Goal: Use online tool/utility: Utilize a website feature to perform a specific function

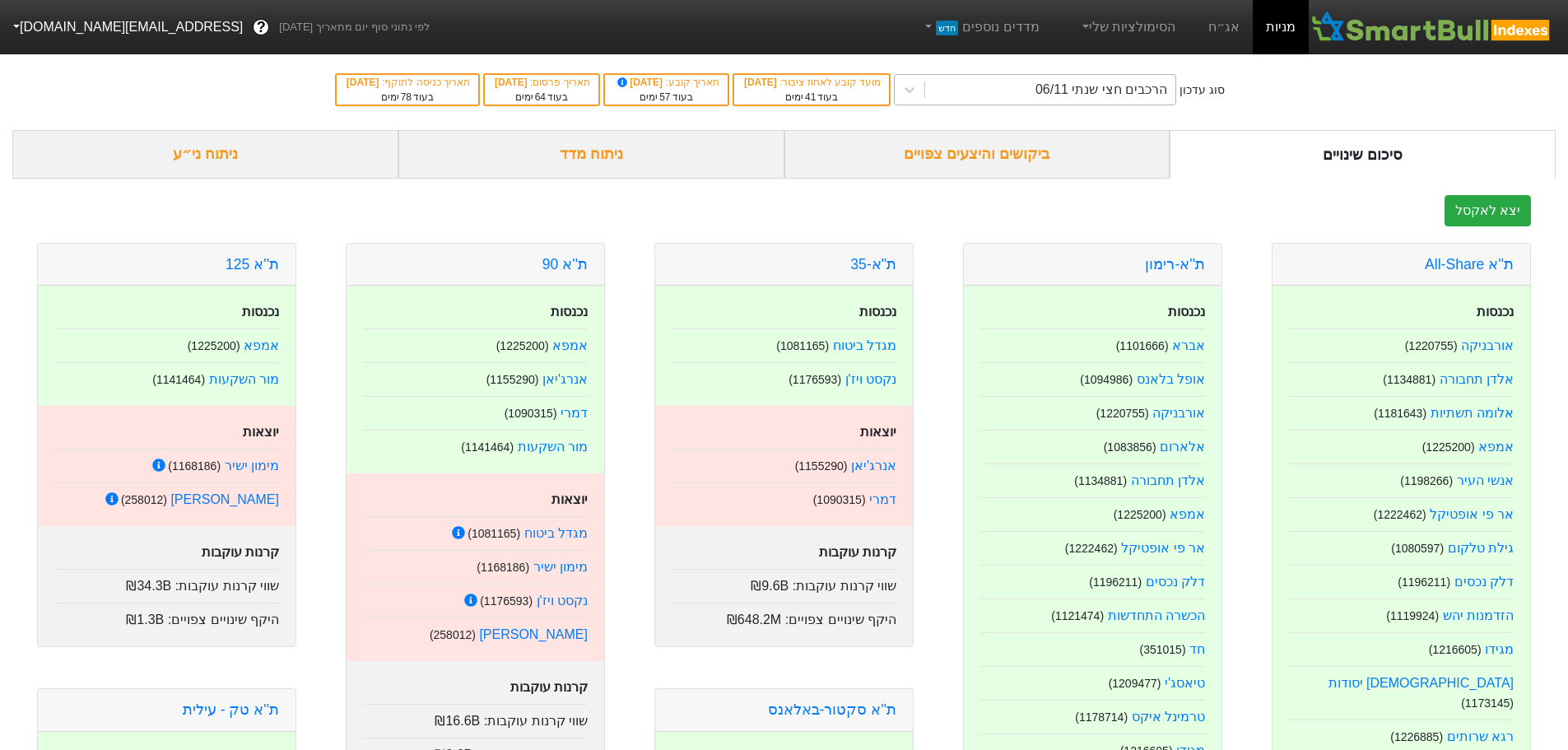
click at [1175, 79] on div "הרכבים חצי שנתי 06/11" at bounding box center [1050, 90] width 250 height 30
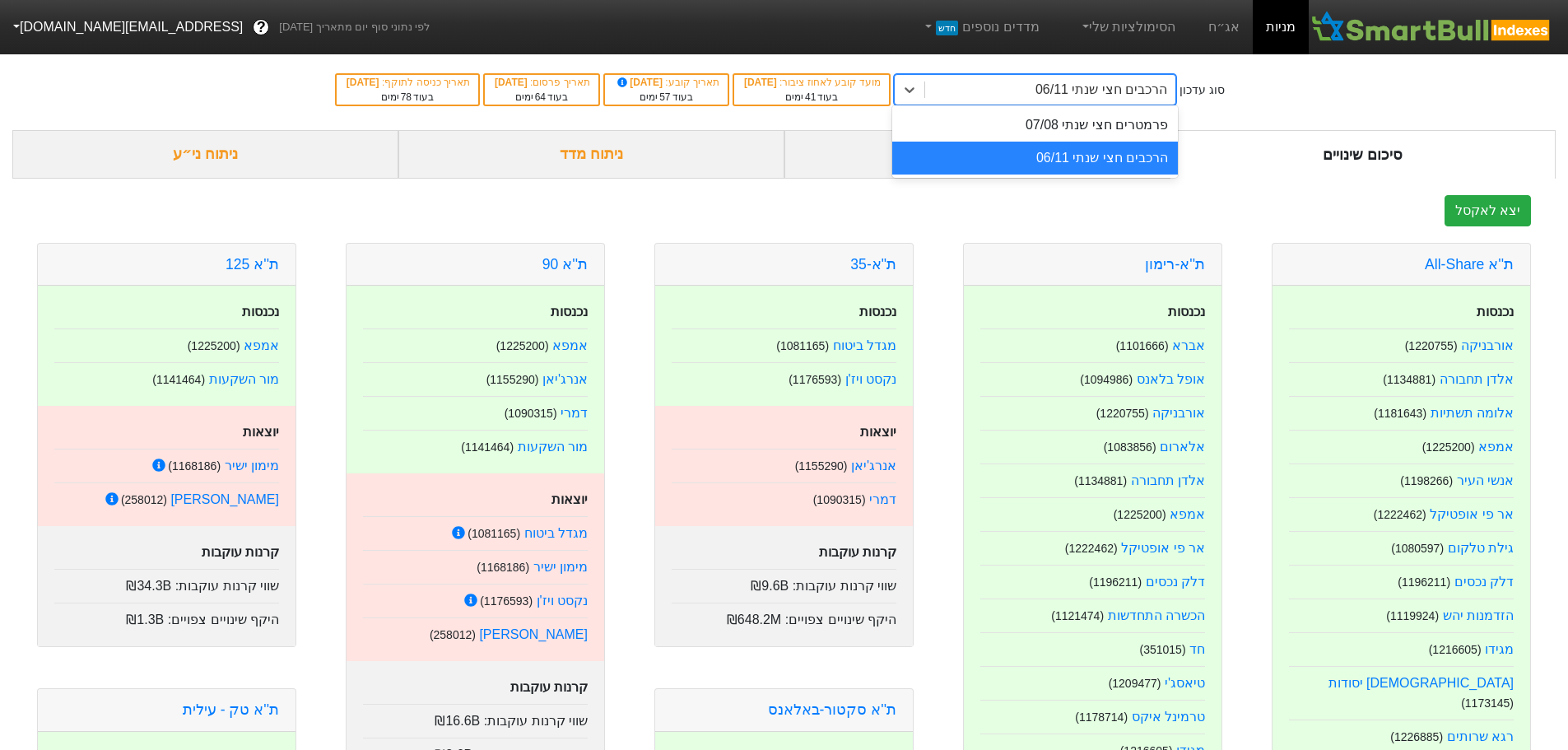
click at [1149, 158] on div "הרכבים חצי שנתי 06/11" at bounding box center [1035, 157] width 285 height 32
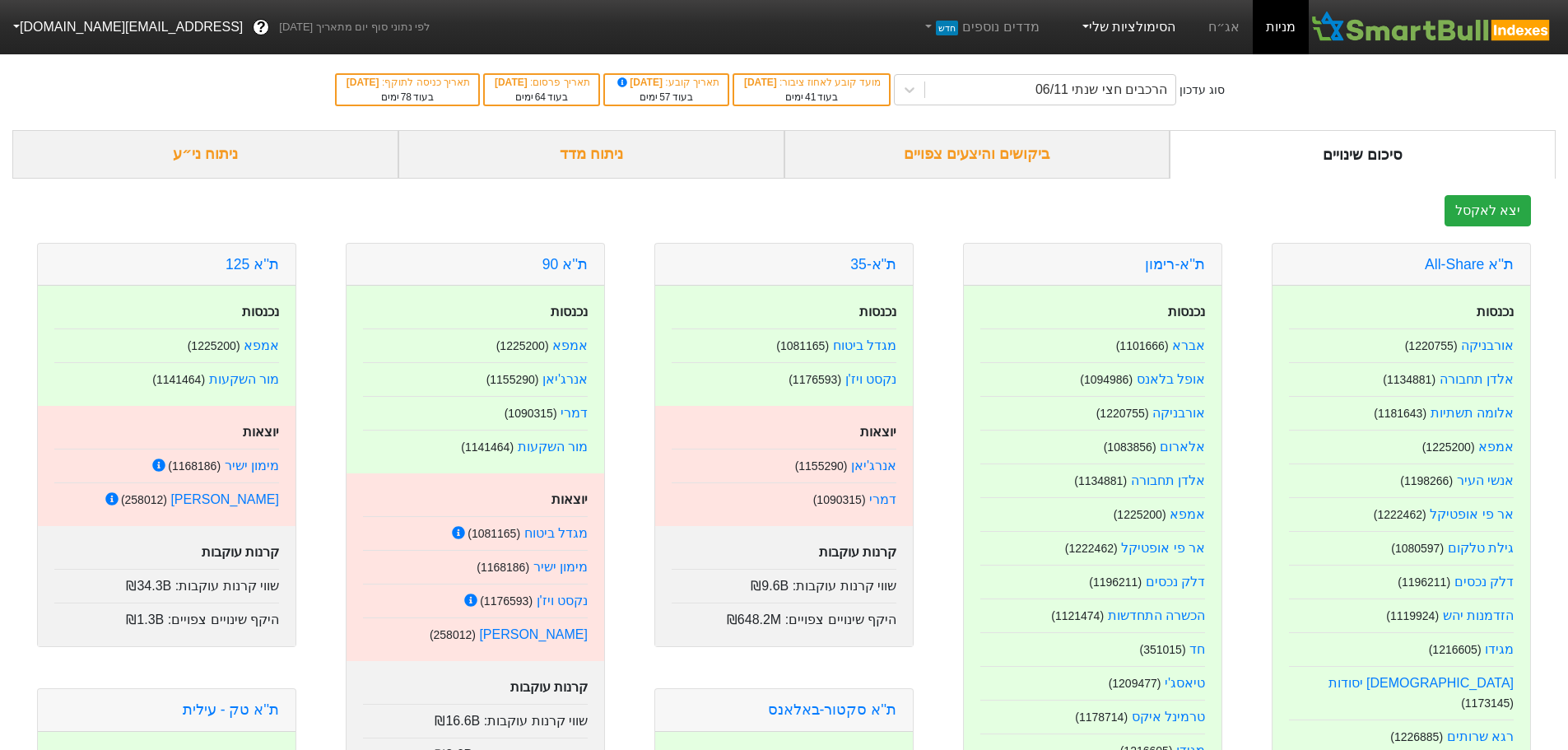
click at [1127, 23] on link "הסימולציות שלי" at bounding box center [1127, 27] width 110 height 32
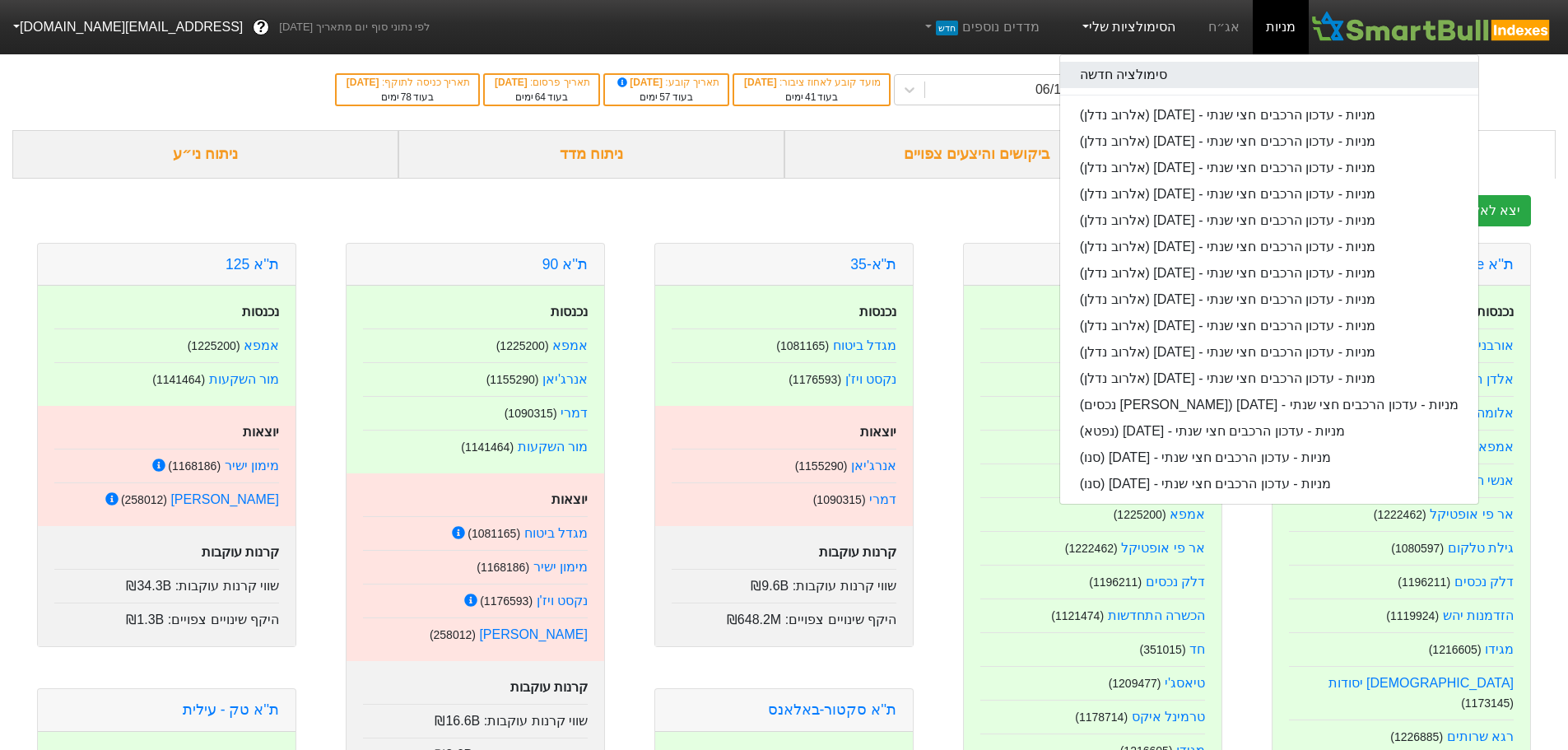
click at [1150, 65] on link "סימולציה חדשה" at bounding box center [1269, 75] width 418 height 27
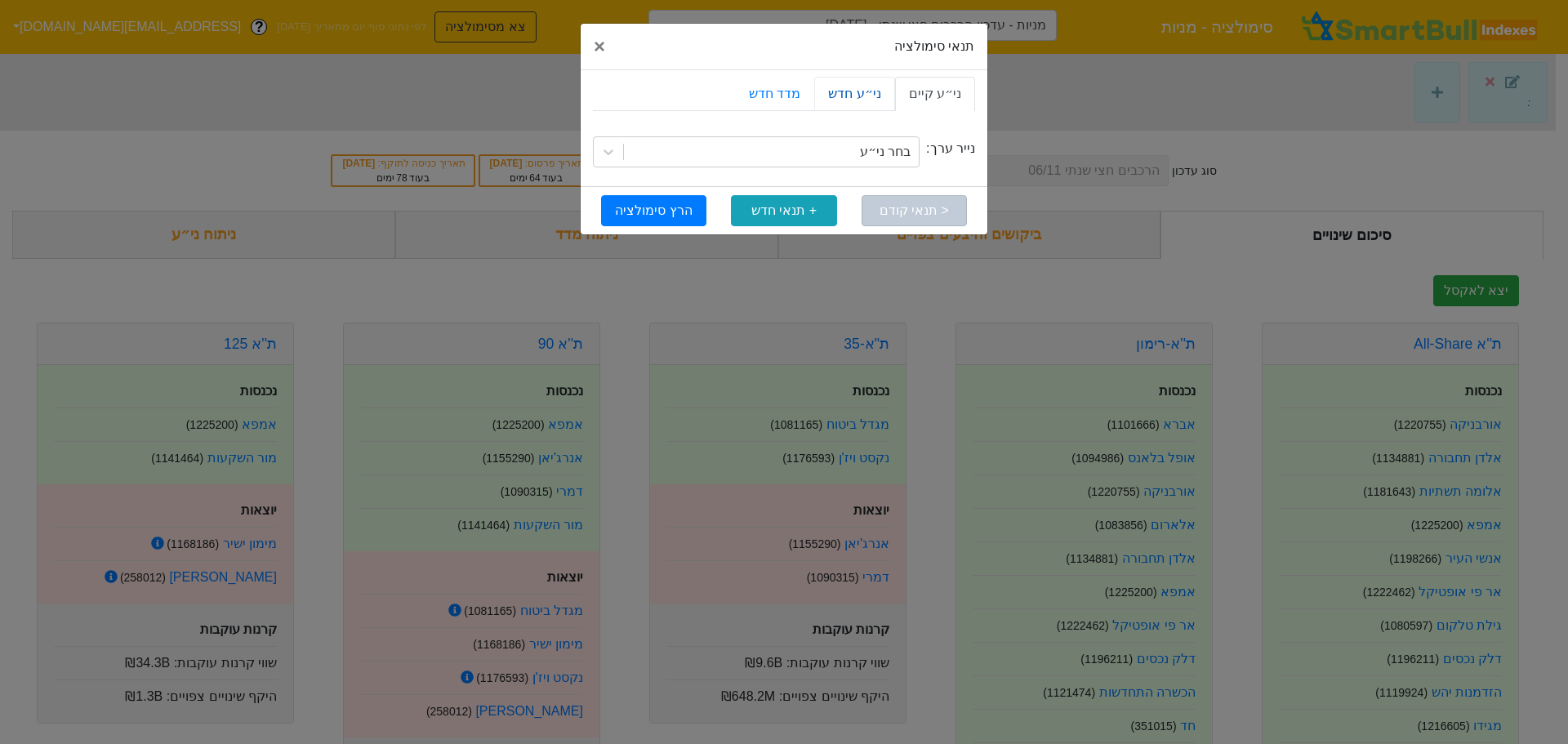
click at [879, 82] on link "ני״ע חדש" at bounding box center [855, 94] width 80 height 34
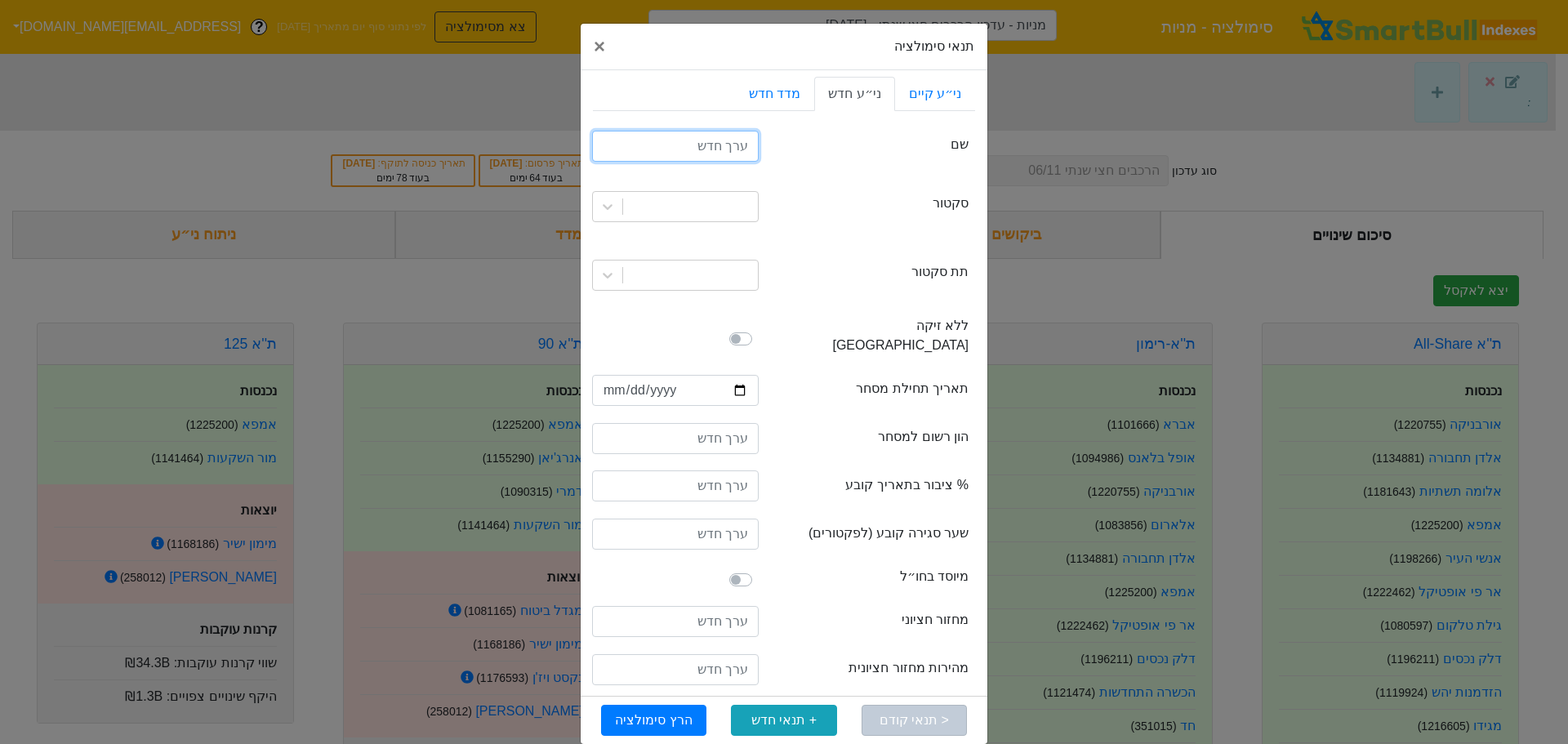
drag, startPoint x: 720, startPoint y: 152, endPoint x: 740, endPoint y: 159, distance: 21.2
click at [720, 152] on input "text" at bounding box center [675, 146] width 167 height 31
click at [953, 82] on link "ני״ע קיים" at bounding box center [935, 94] width 80 height 34
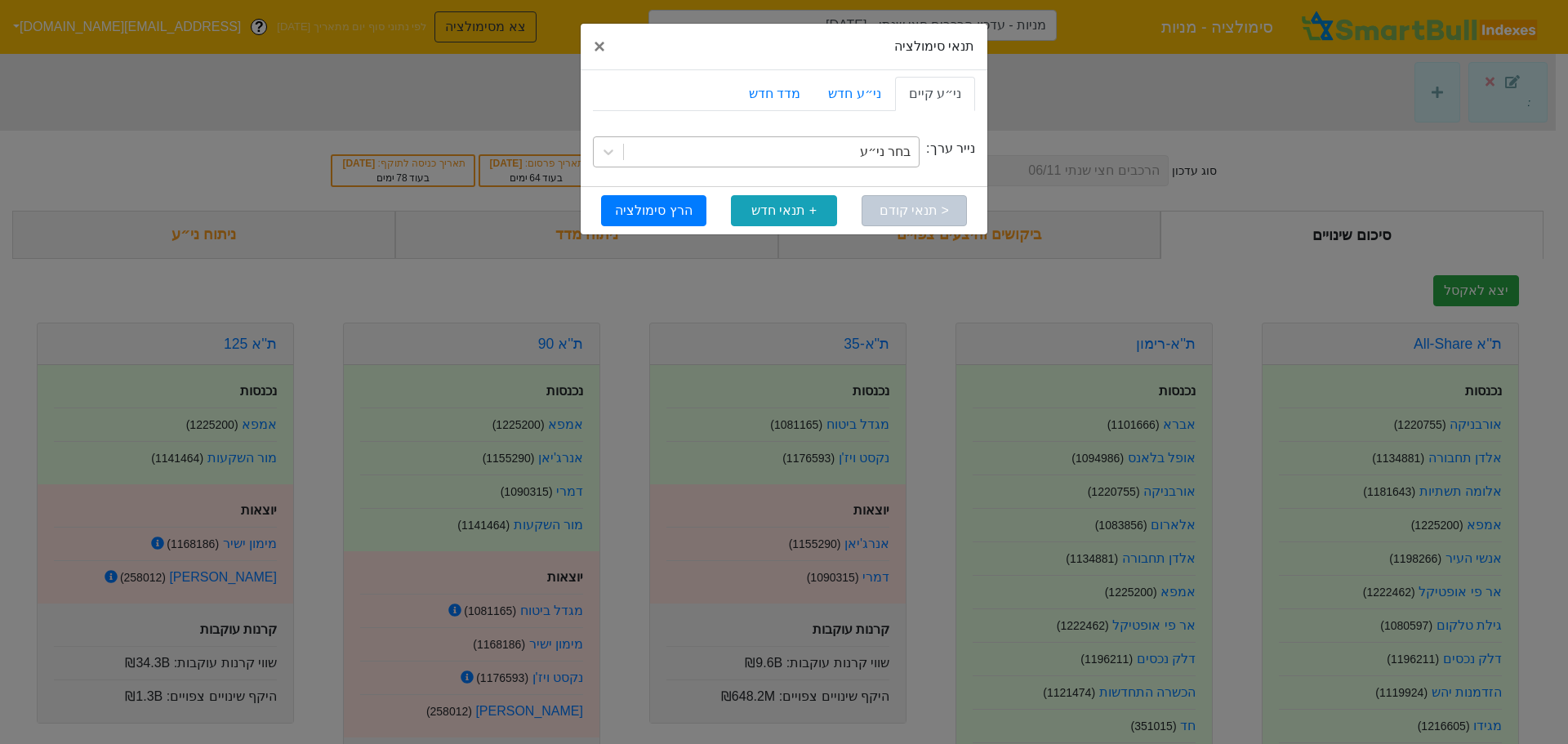
click at [849, 146] on div "בחר ני״ע" at bounding box center [772, 151] width 295 height 29
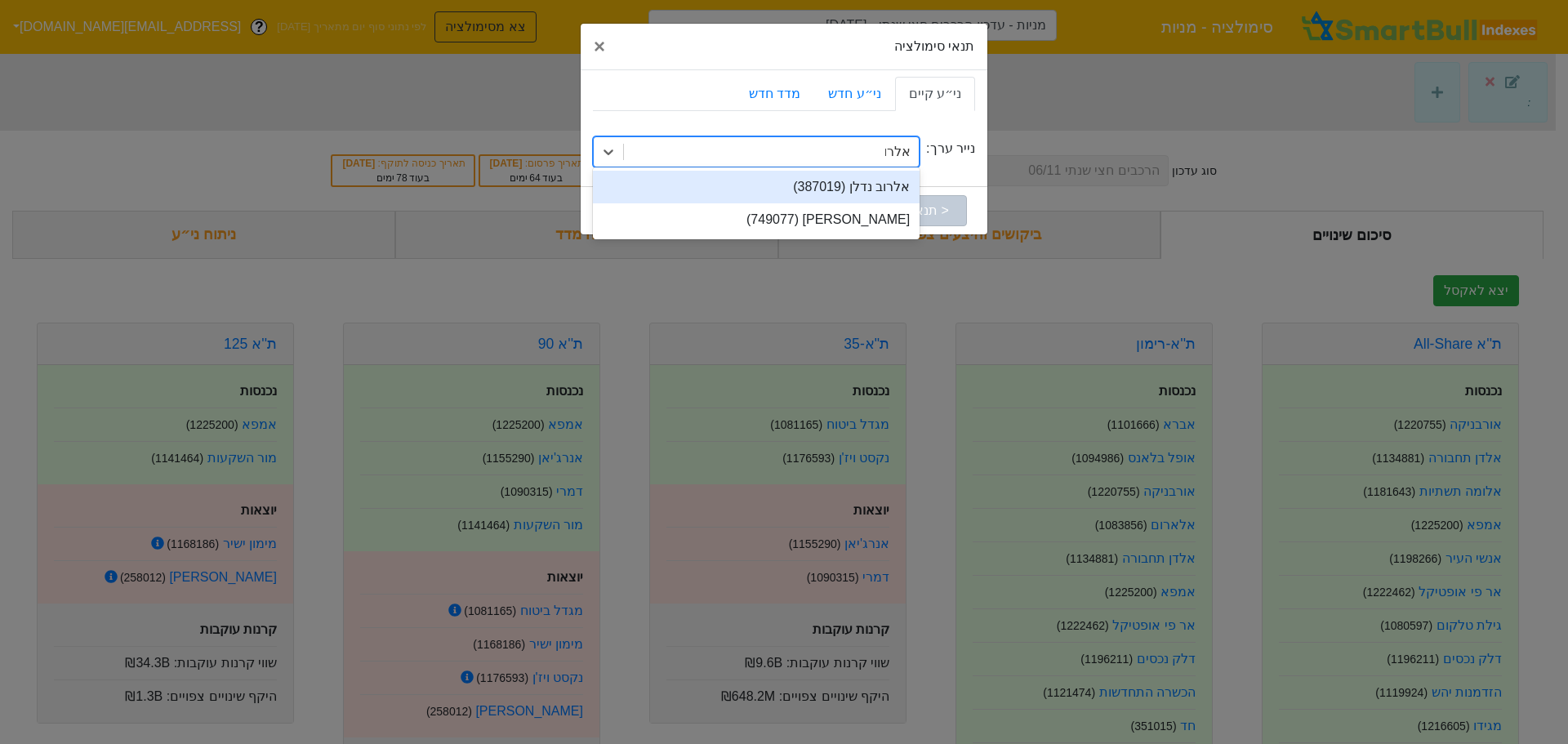
type input "אלרוב"
click at [865, 185] on div "אלרוב נדלן (387019)" at bounding box center [756, 186] width 326 height 32
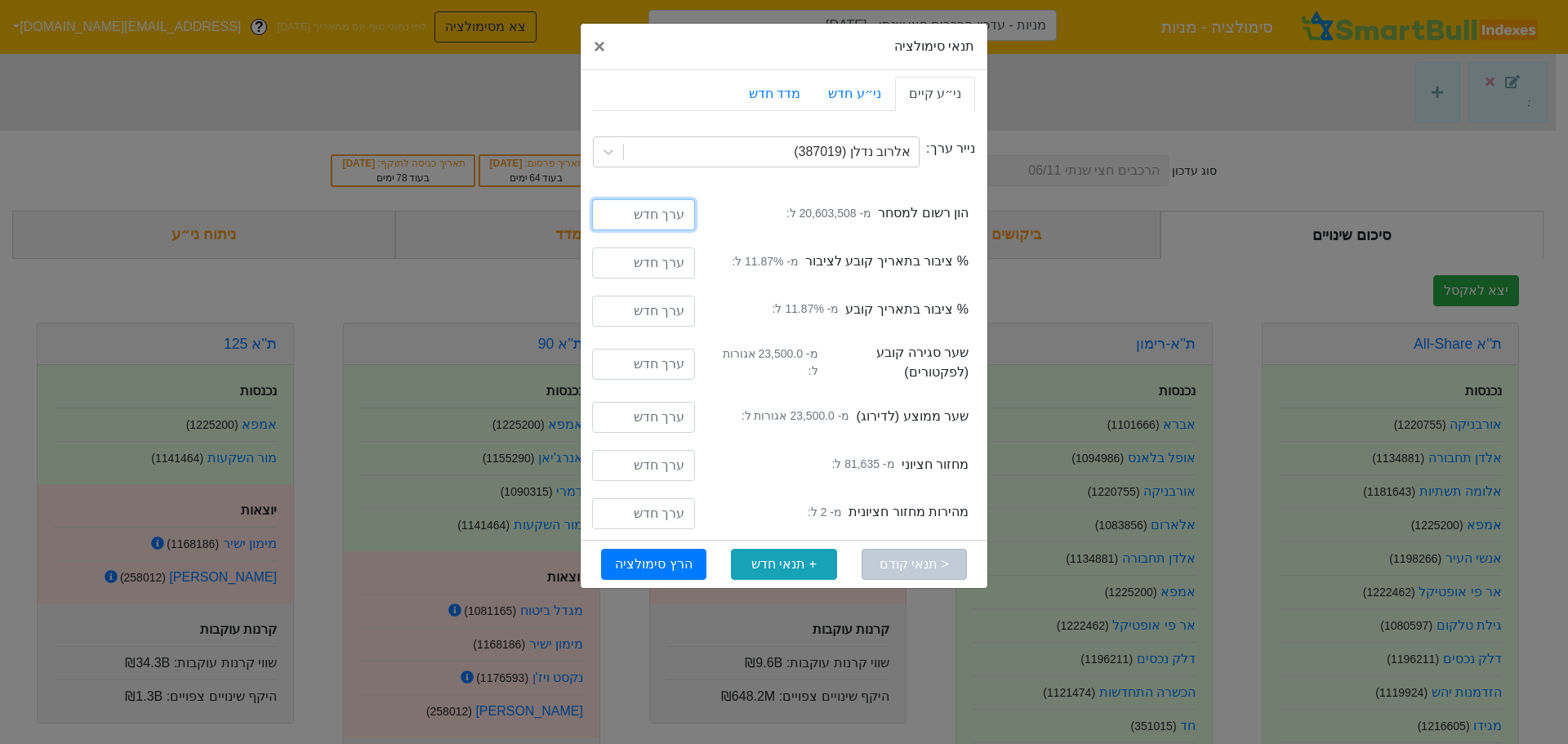
click at [664, 212] on input "number" at bounding box center [643, 215] width 103 height 31
type input "22698508"
click at [667, 276] on input "number" at bounding box center [643, 263] width 103 height 31
type input "20"
click at [661, 314] on input "number" at bounding box center [643, 311] width 103 height 31
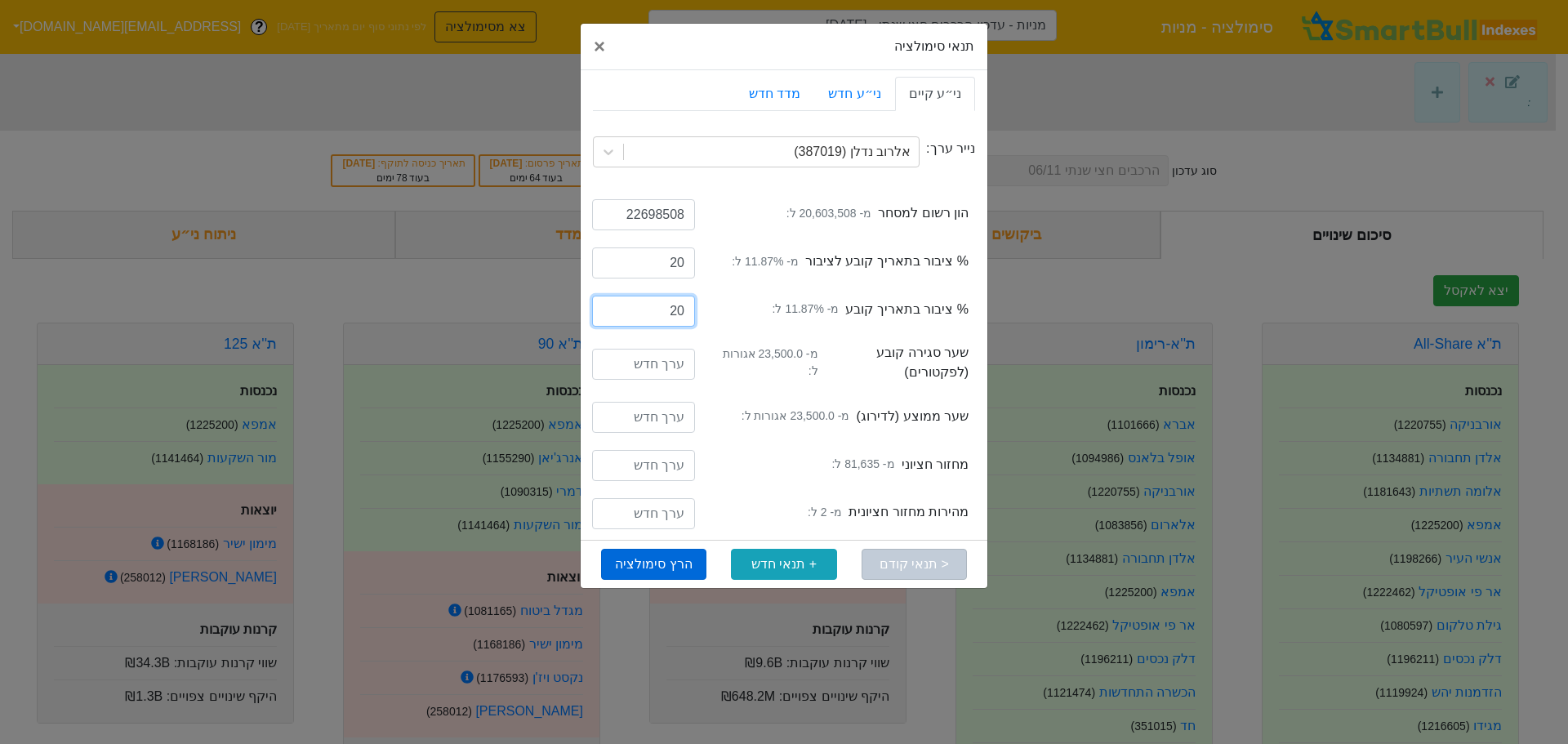
type input "20"
click at [661, 568] on button "הרץ סימולציה" at bounding box center [654, 564] width 106 height 31
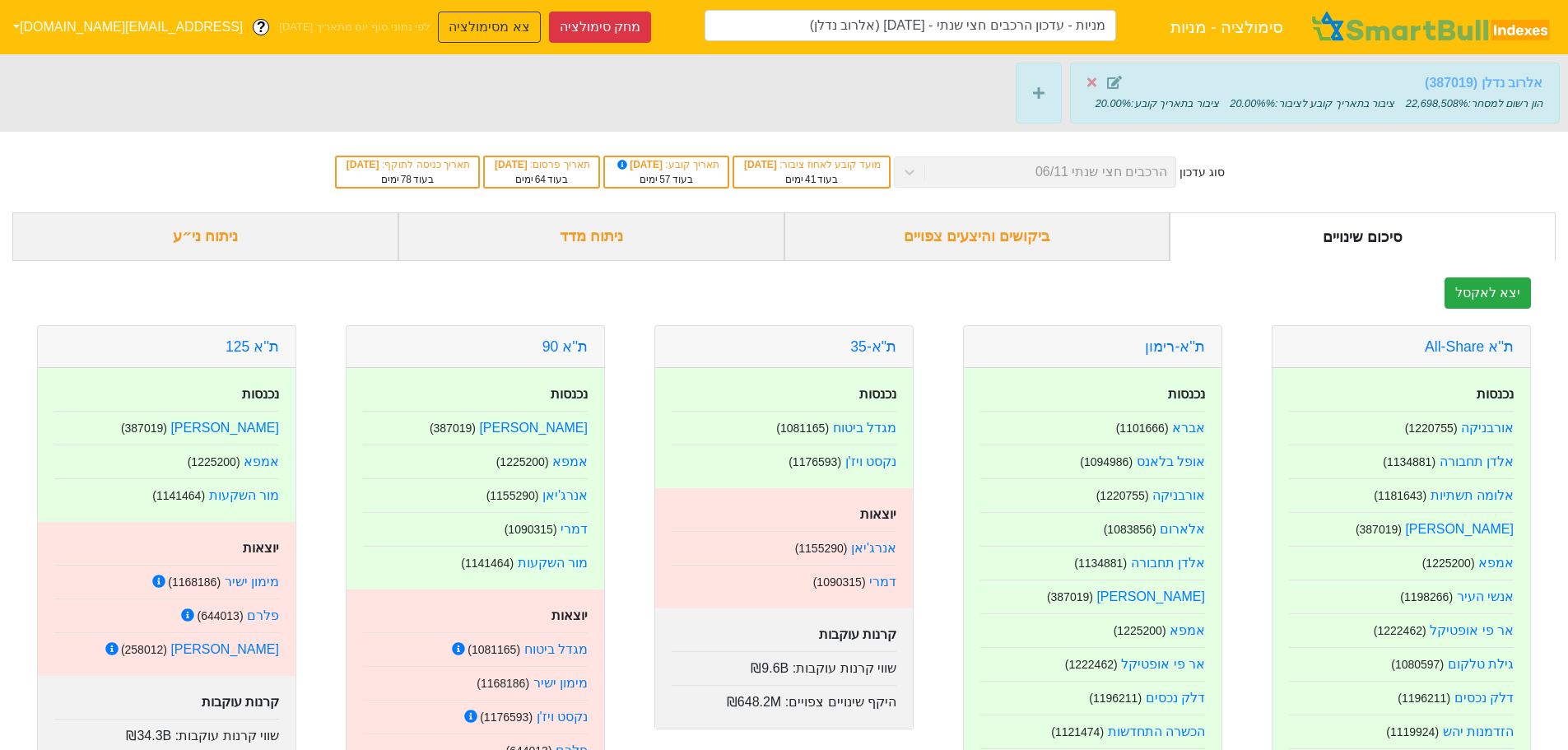
click at [1514, 82] on strong "אלרוב נדלן (387019)" at bounding box center [1483, 83] width 118 height 14
type input "מניות - עדכון הרכבים חצי שנתי - [DATE] (אלרוב נדלן)"
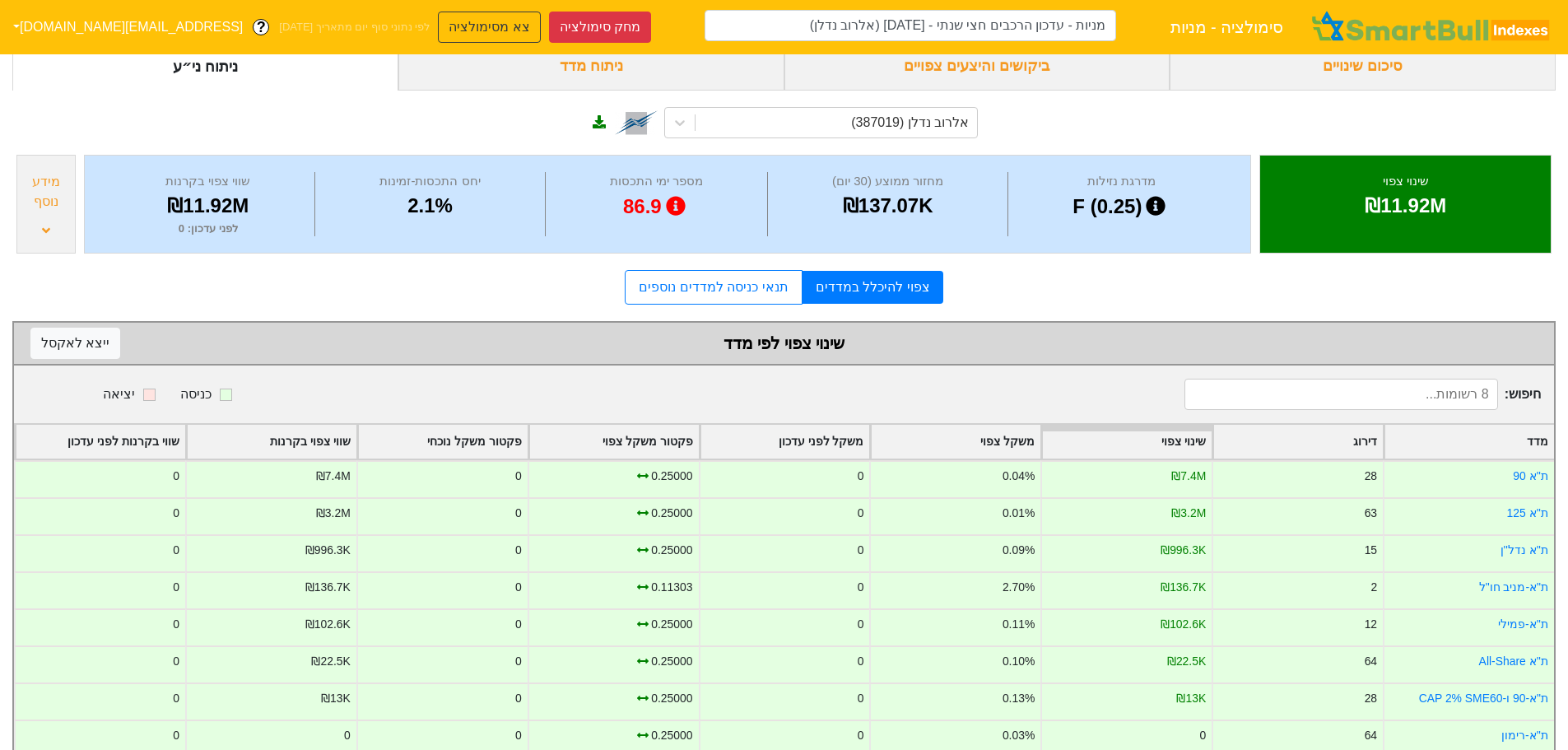
scroll to position [208, 0]
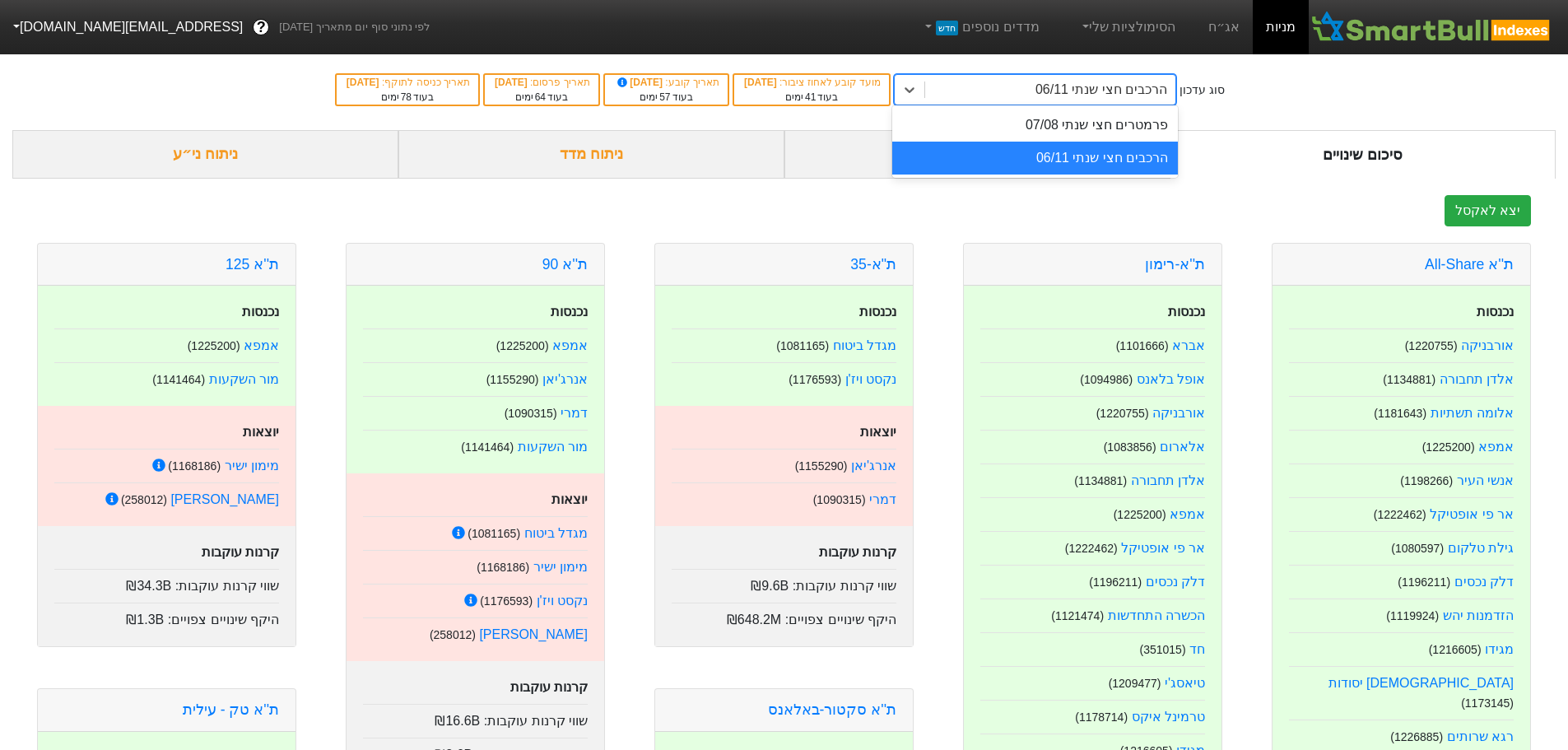
click at [1127, 94] on div "הרכבים חצי שנתי 06/11" at bounding box center [1101, 90] width 132 height 20
click at [1112, 160] on div "הרכבים חצי שנתי 06/11" at bounding box center [1035, 157] width 285 height 32
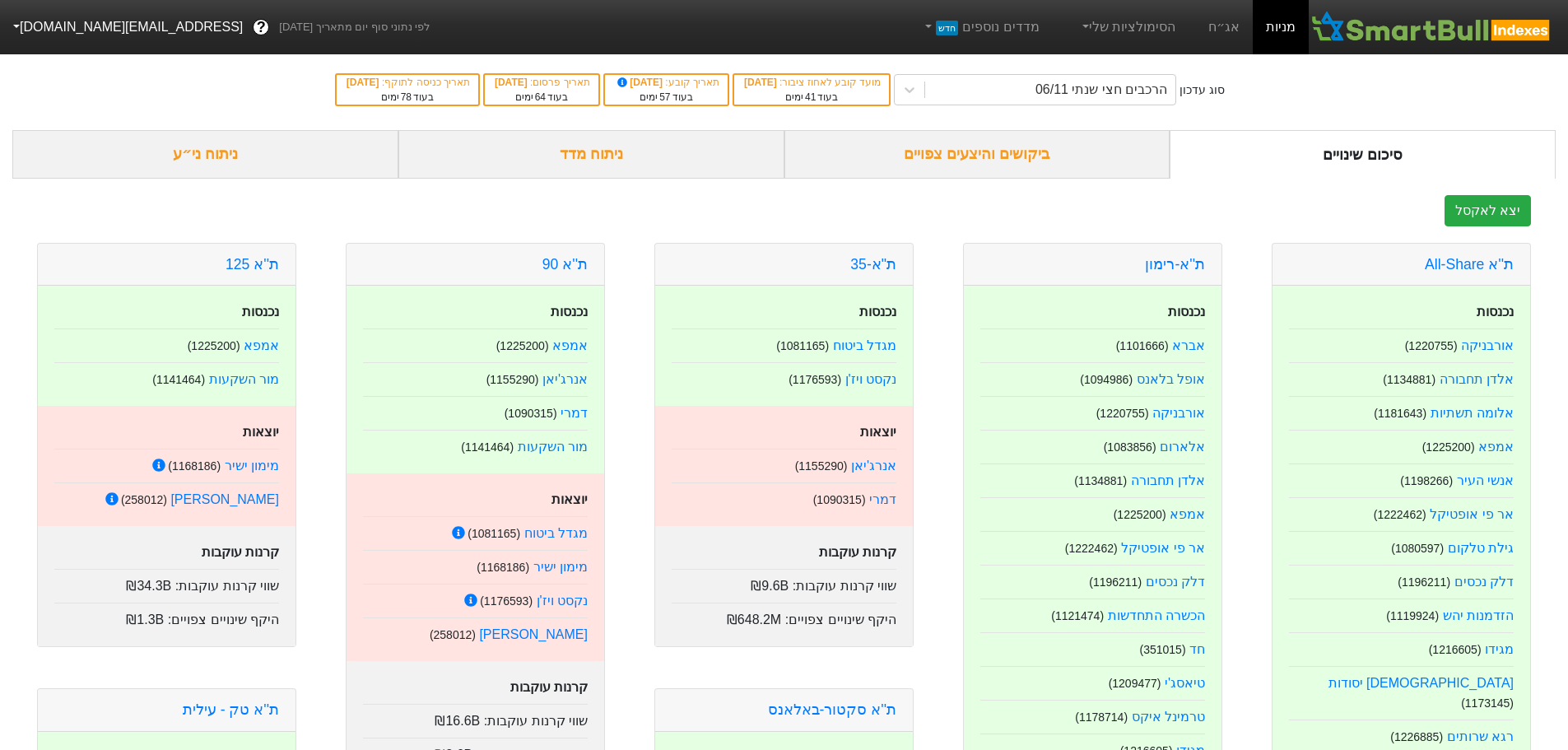
click at [183, 147] on div "ניתוח ני״ע" at bounding box center [206, 154] width 386 height 48
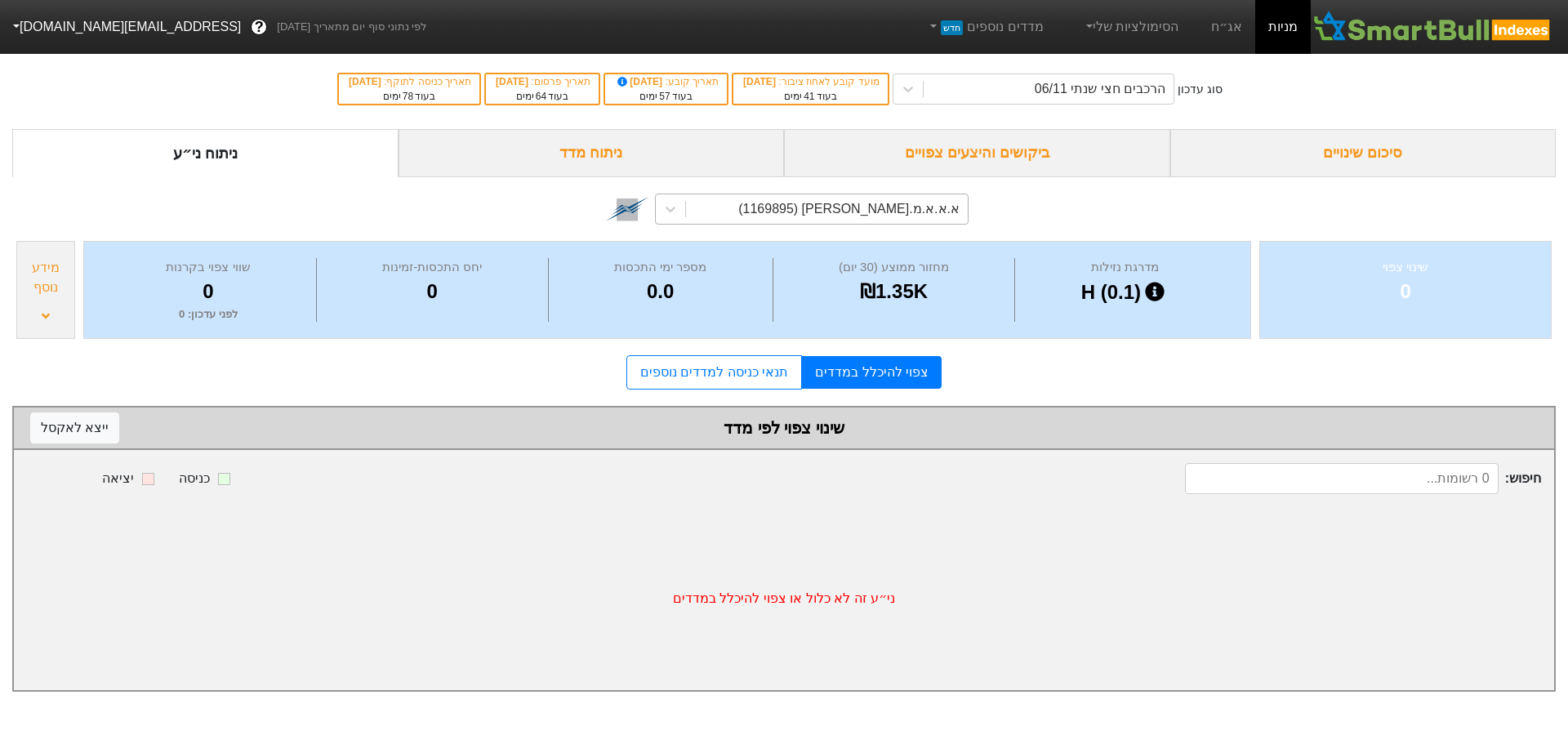
click at [922, 220] on div "א.א.א.מ.[PERSON_NAME] (1169895)" at bounding box center [826, 209] width 281 height 29
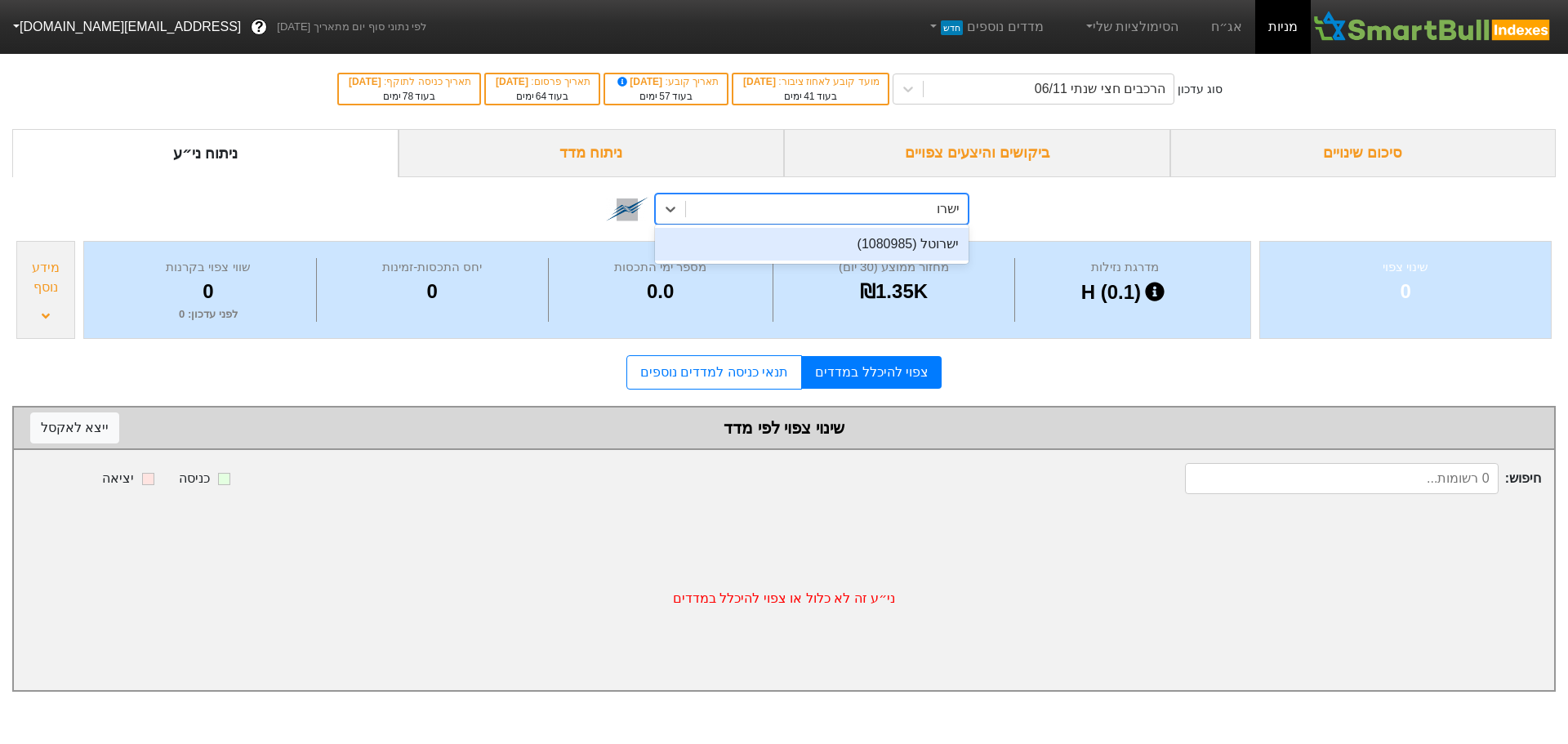
type input "ישרוט"
click at [936, 241] on div "ישרוטל (1080985)" at bounding box center [812, 243] width 314 height 32
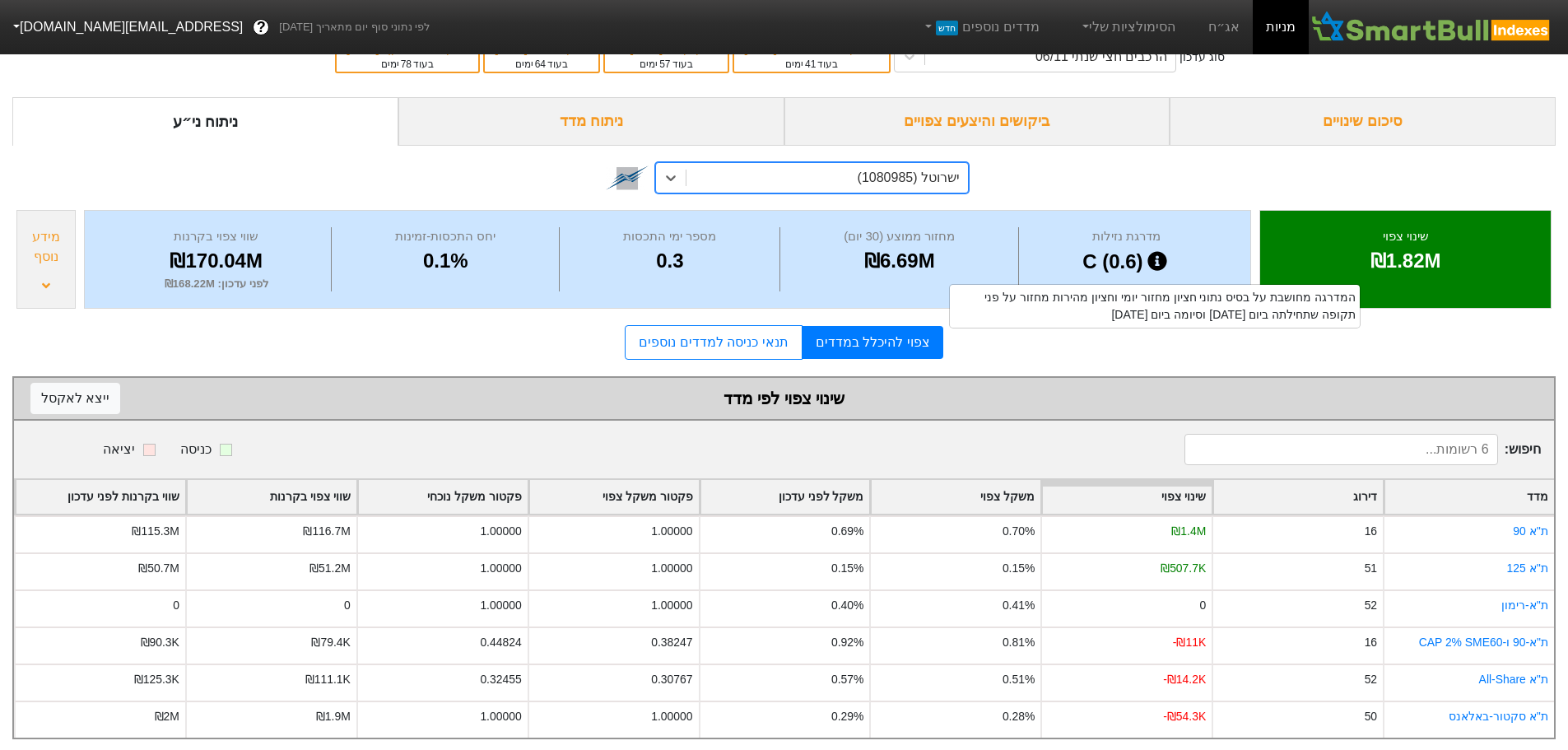
scroll to position [51, 0]
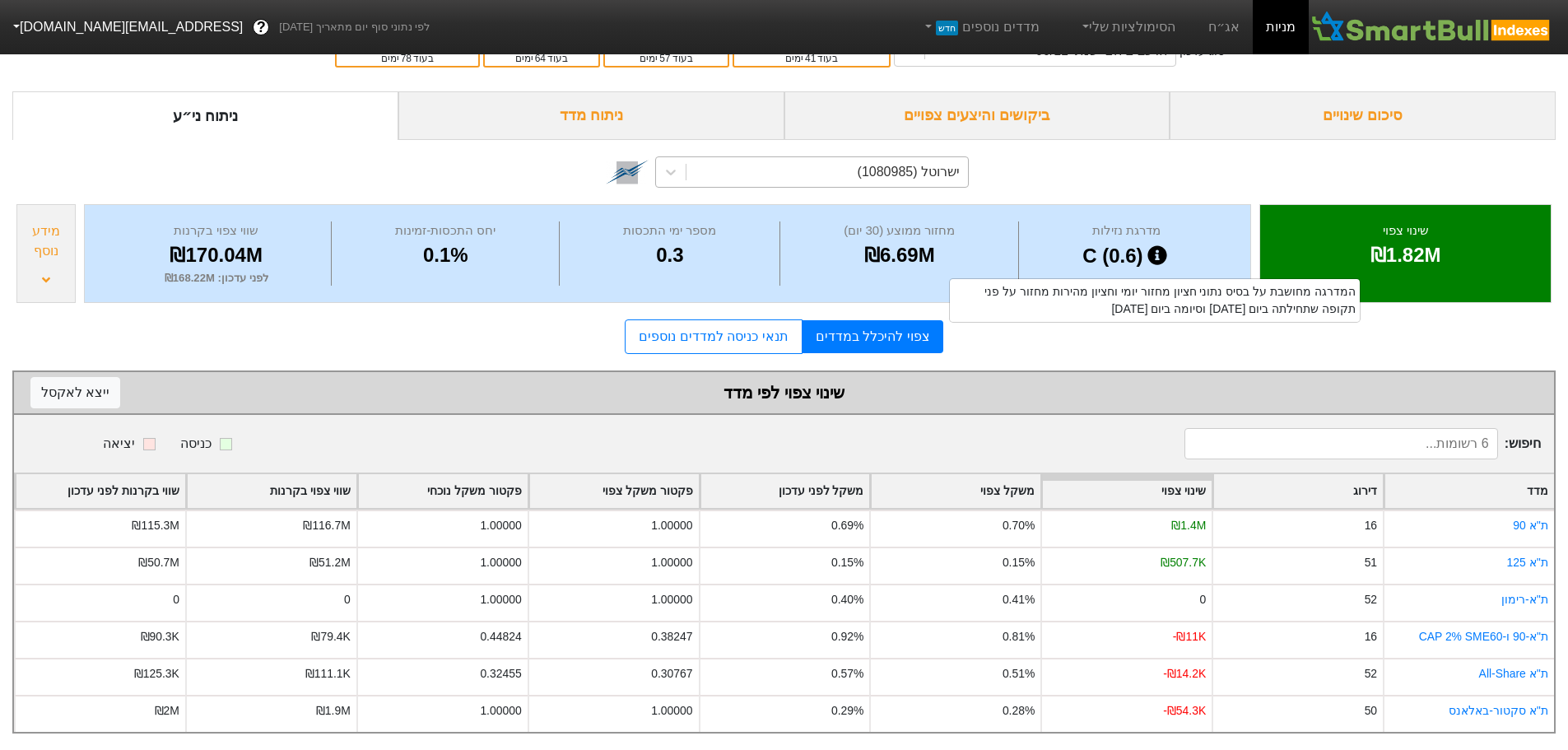
click at [808, 157] on div "ישרוטל (1080985)" at bounding box center [827, 172] width 282 height 30
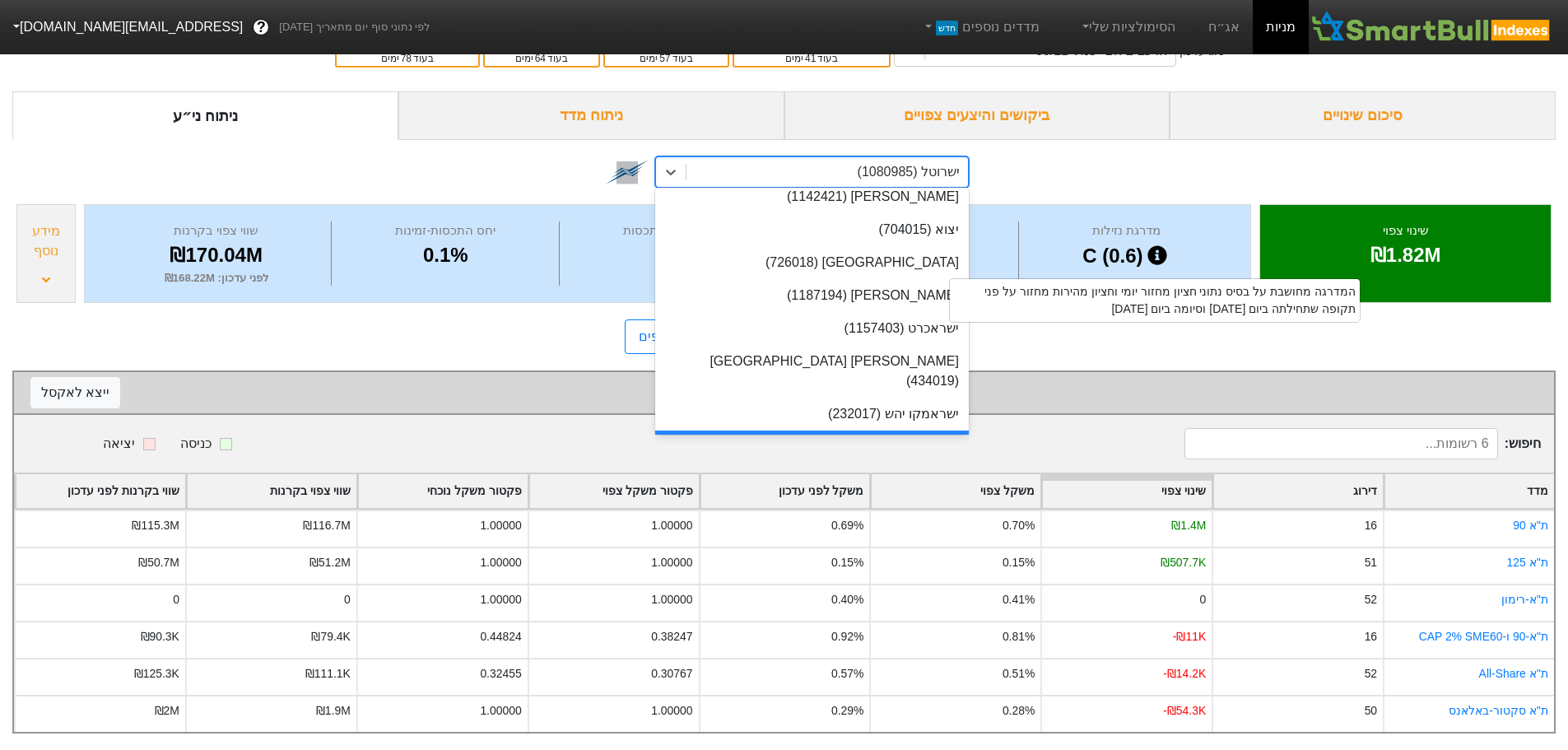
scroll to position [56, 0]
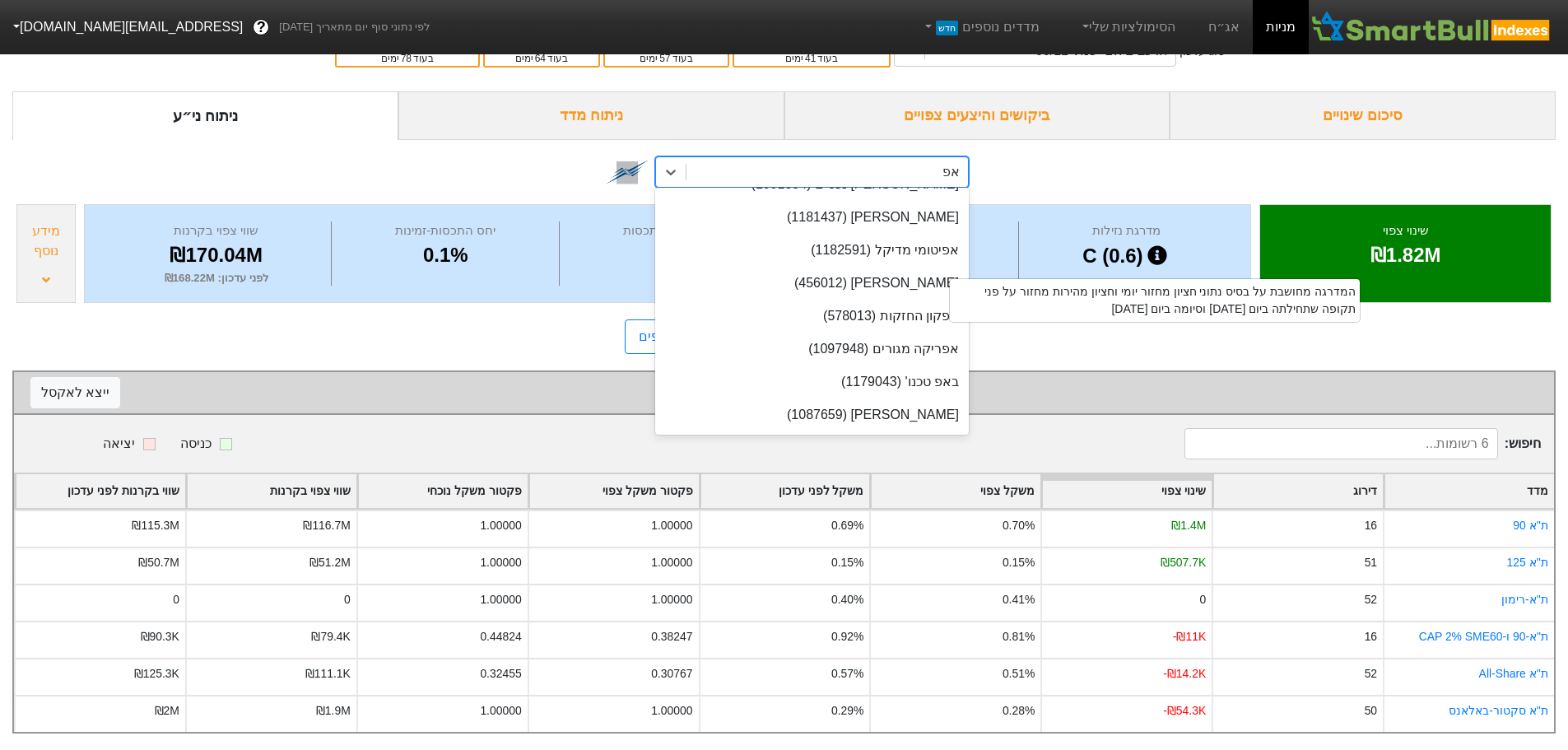
type input "[PERSON_NAME]"
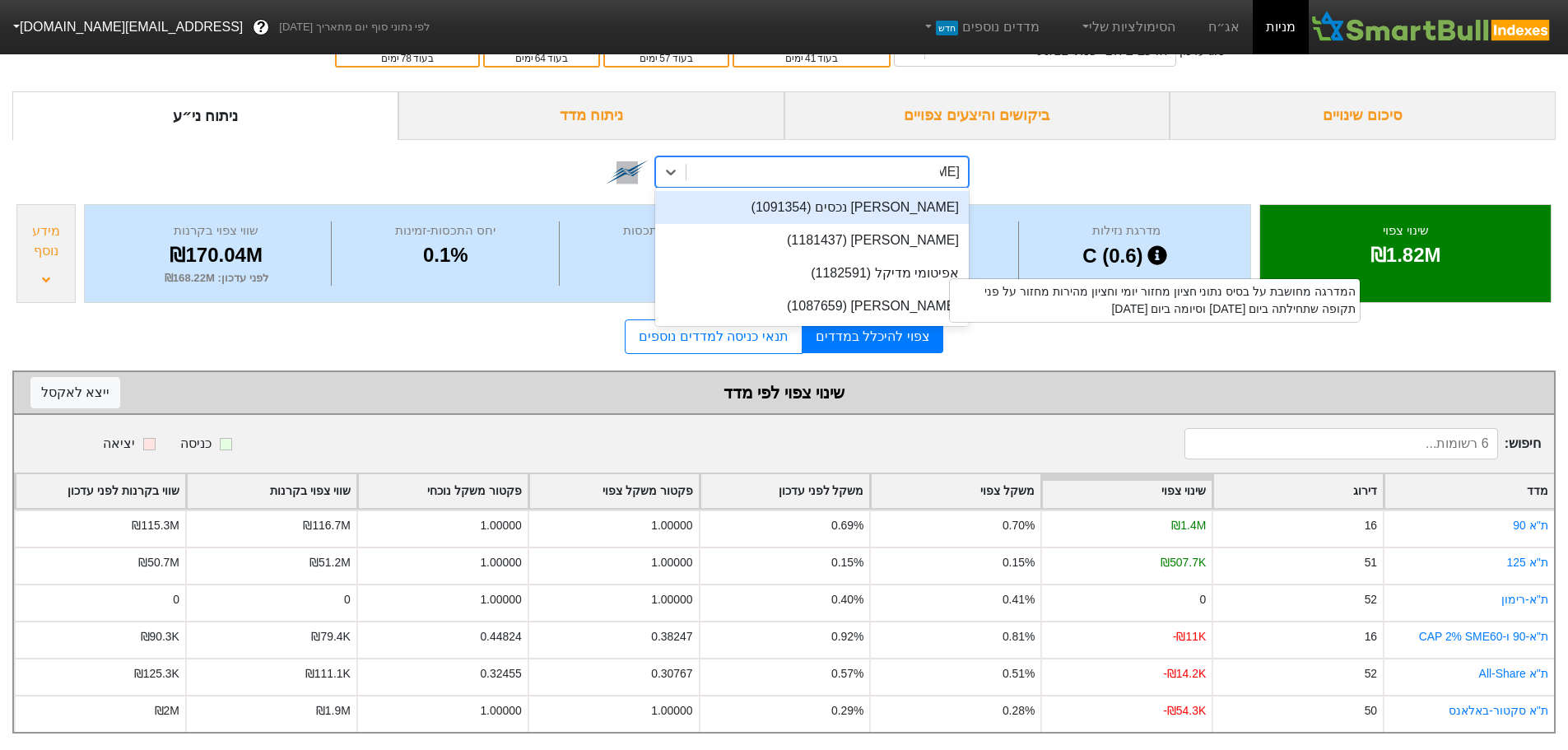
scroll to position [0, 0]
click at [831, 193] on div "[PERSON_NAME] נכסים (1091354)" at bounding box center [812, 207] width 314 height 32
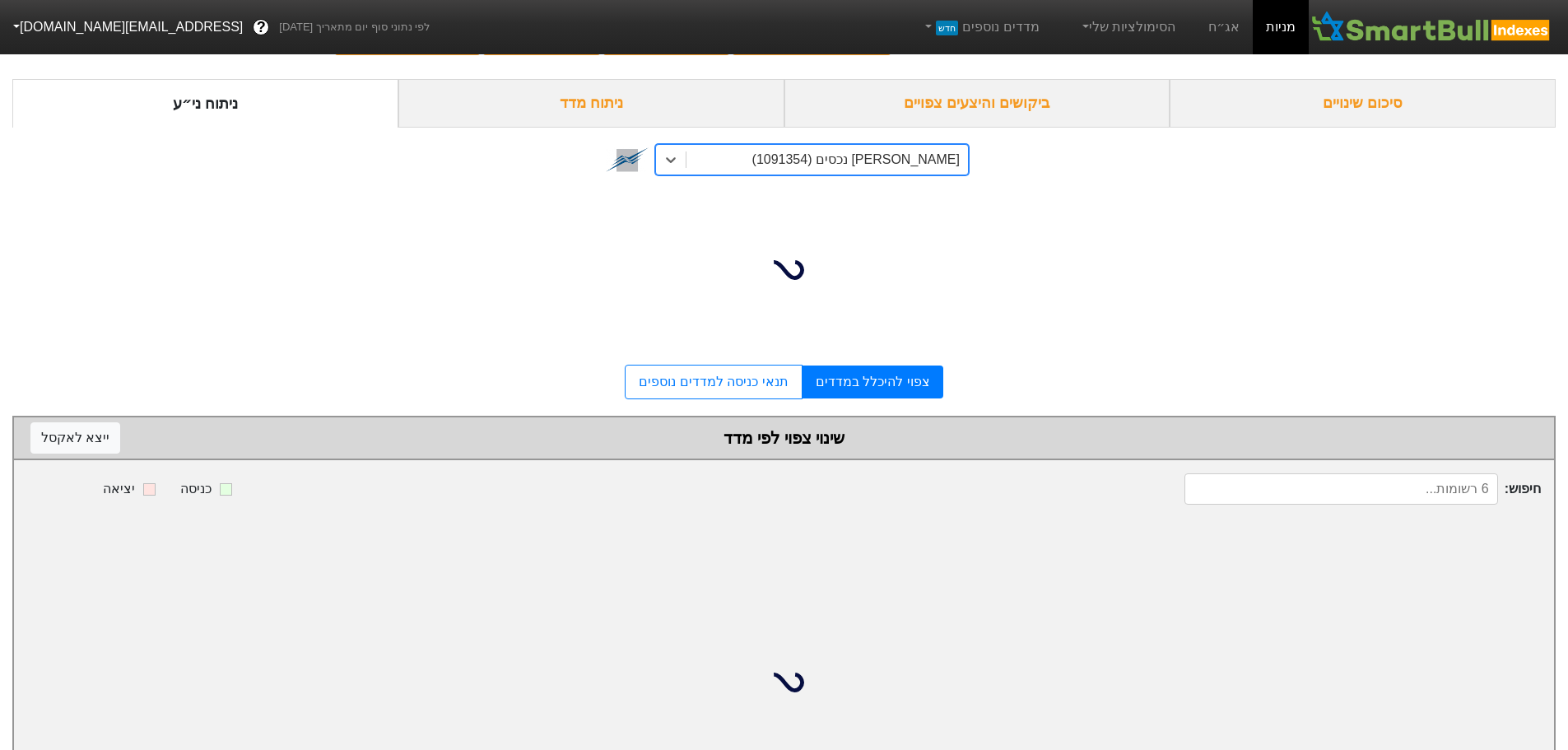
scroll to position [14, 0]
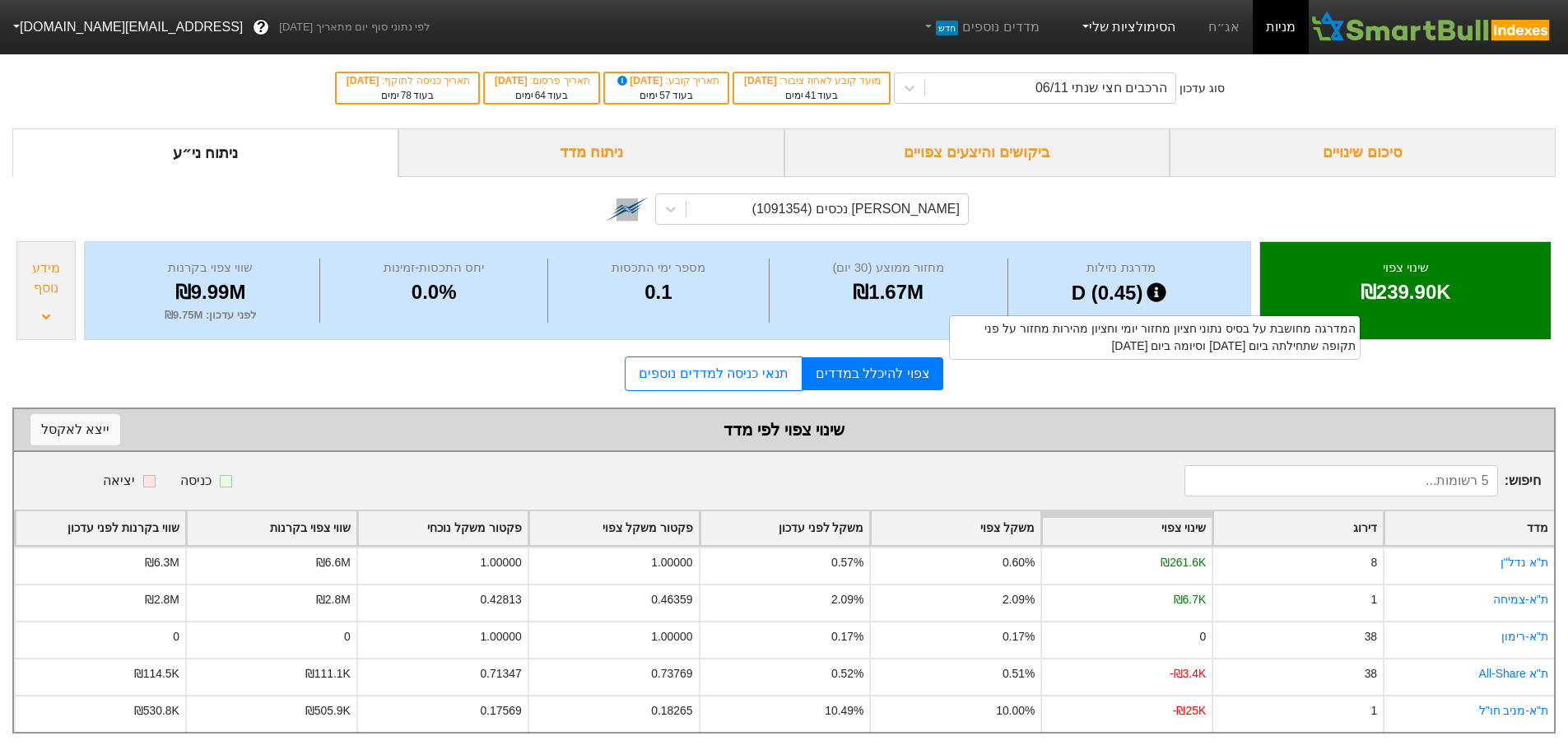
click at [1159, 27] on link "הסימולציות שלי" at bounding box center [1127, 27] width 110 height 32
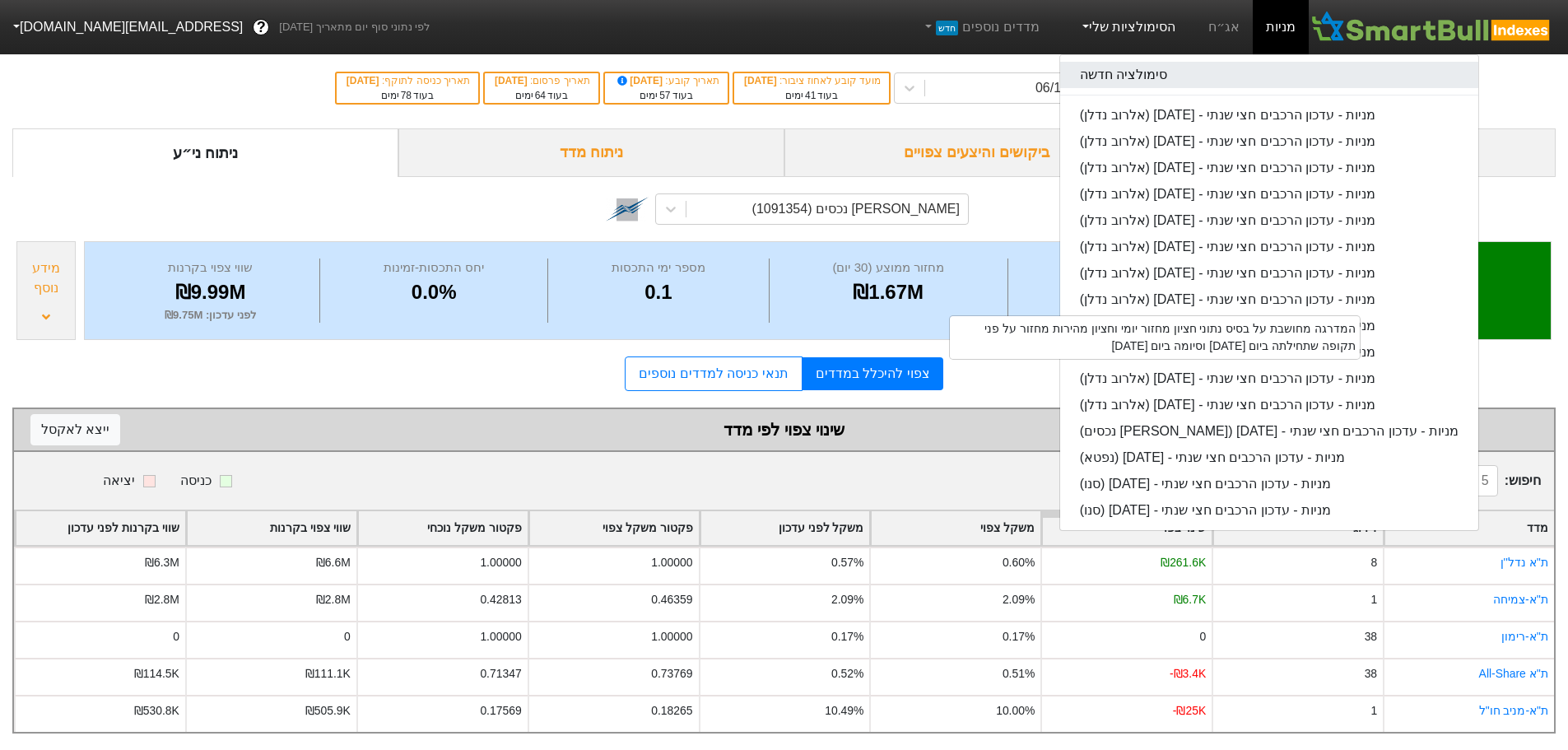
click at [1163, 68] on link "סימולציה חדשה" at bounding box center [1269, 75] width 418 height 27
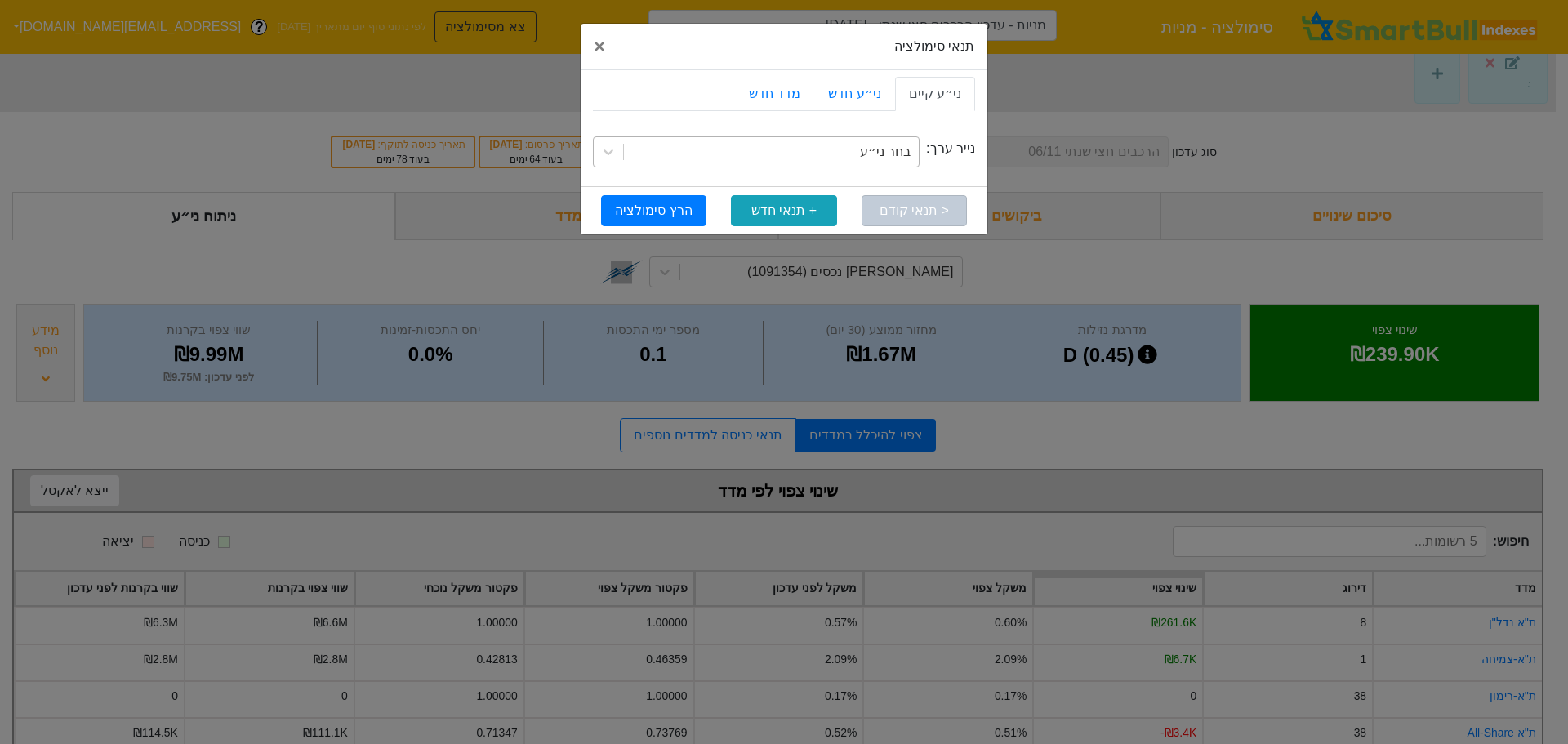
click at [865, 148] on div "בחר ני״ע" at bounding box center [772, 151] width 295 height 29
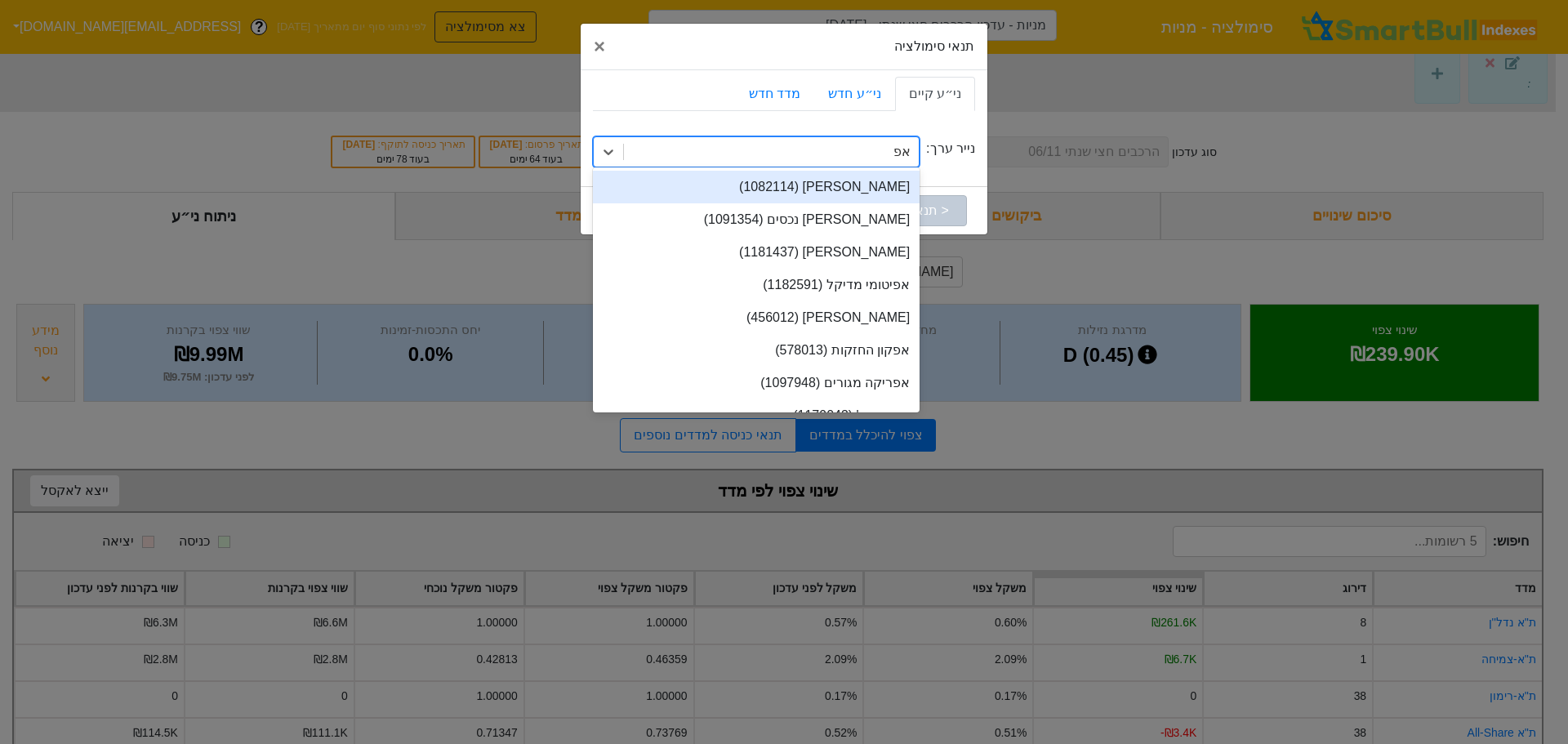
type input "[PERSON_NAME]"
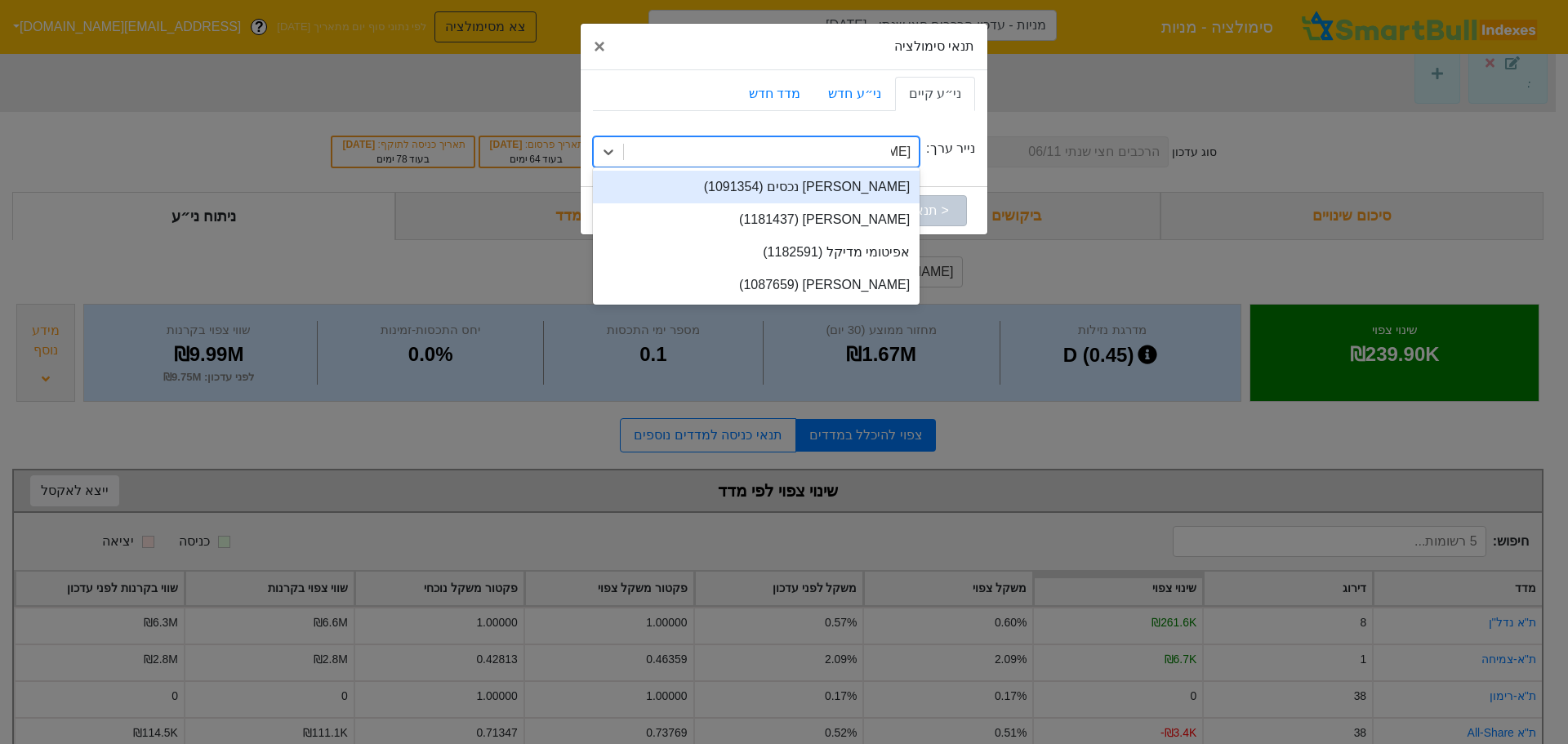
click at [866, 192] on div "[PERSON_NAME] נכסים (1091354)" at bounding box center [756, 186] width 326 height 32
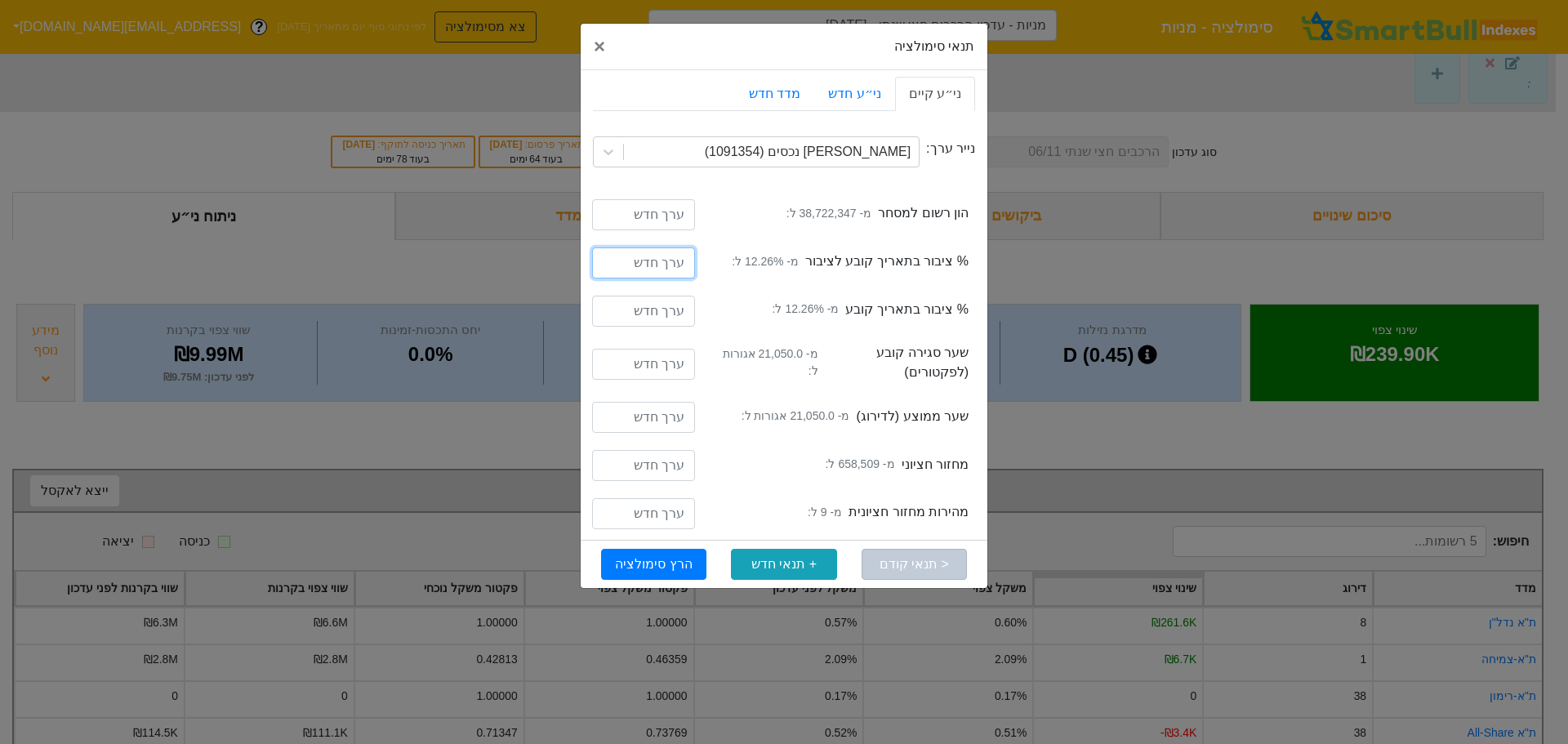
click at [644, 269] on input "number" at bounding box center [643, 263] width 103 height 31
type input "20"
click at [645, 291] on div "freeFloatRate % ציבור בתאריך קובע מ- 12.26% ל:" at bounding box center [784, 312] width 382 height 48
click at [647, 307] on input "number" at bounding box center [643, 311] width 103 height 31
type input "20"
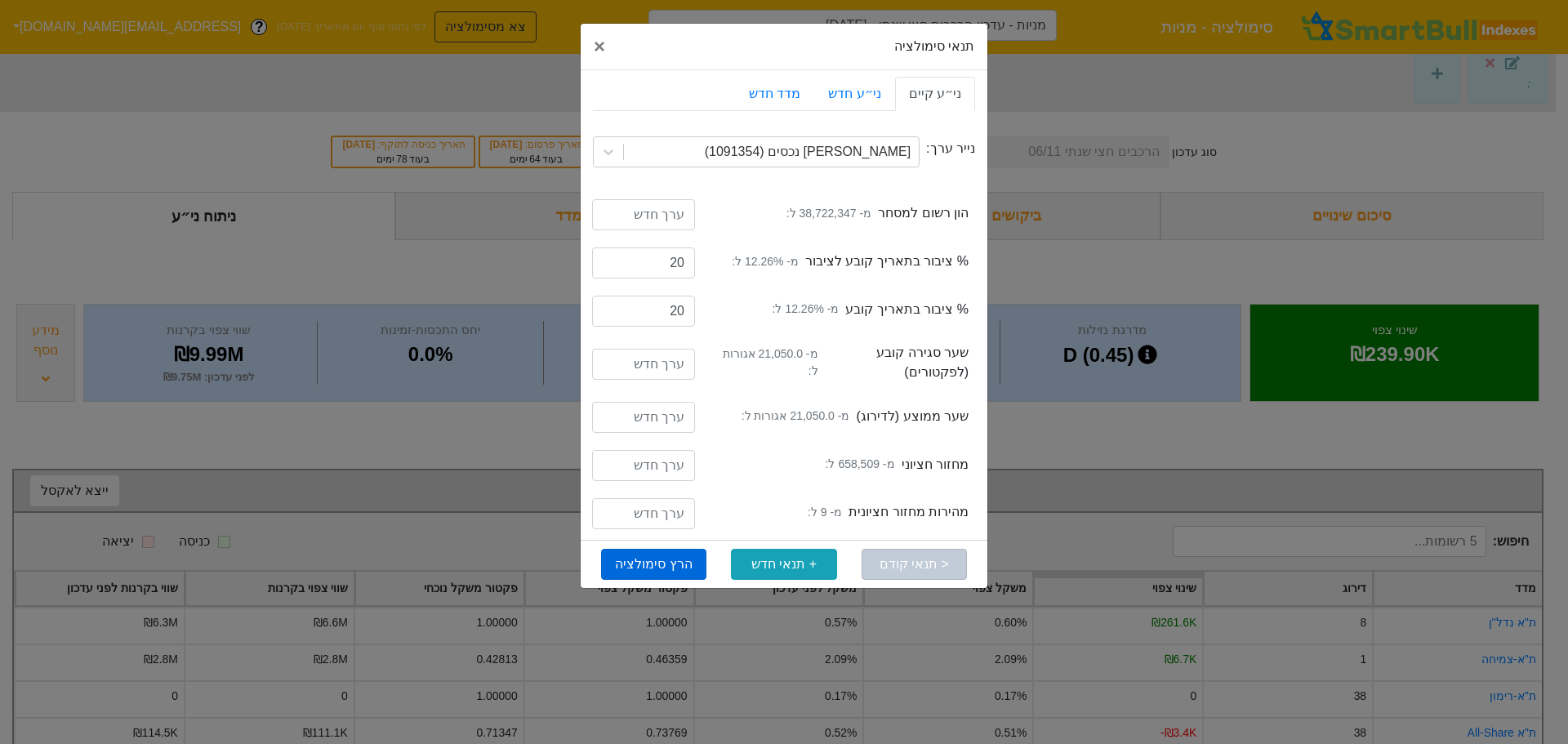
click at [653, 569] on button "הרץ סימולציה" at bounding box center [654, 564] width 106 height 31
type input "מניות - עדכון הרכבים חצי שנתי - [DATE] ([PERSON_NAME] נכסים)"
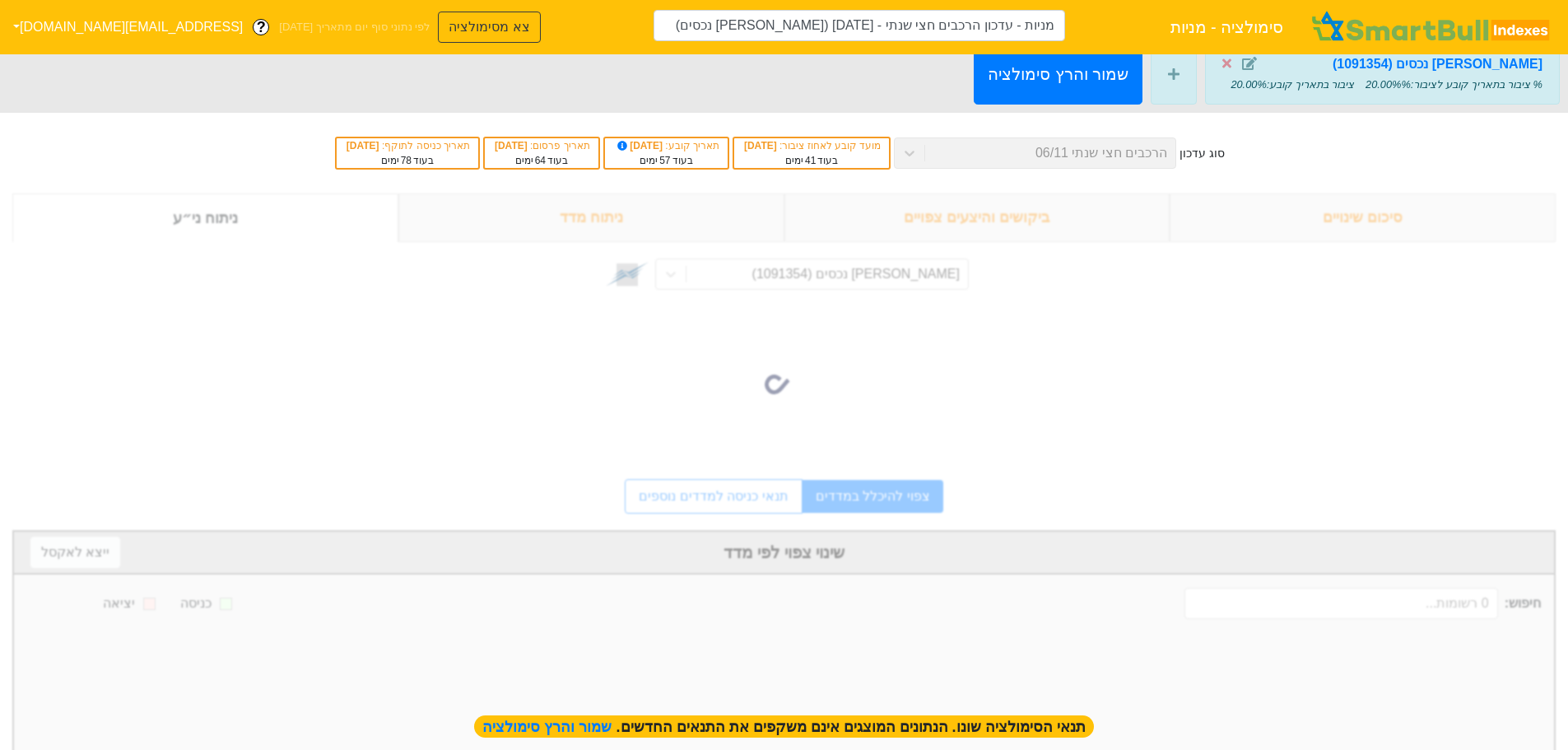
type input "מניות - עדכון הרכבים חצי שנתי - [DATE] ([PERSON_NAME] נכסים)"
